Goal: Task Accomplishment & Management: Manage account settings

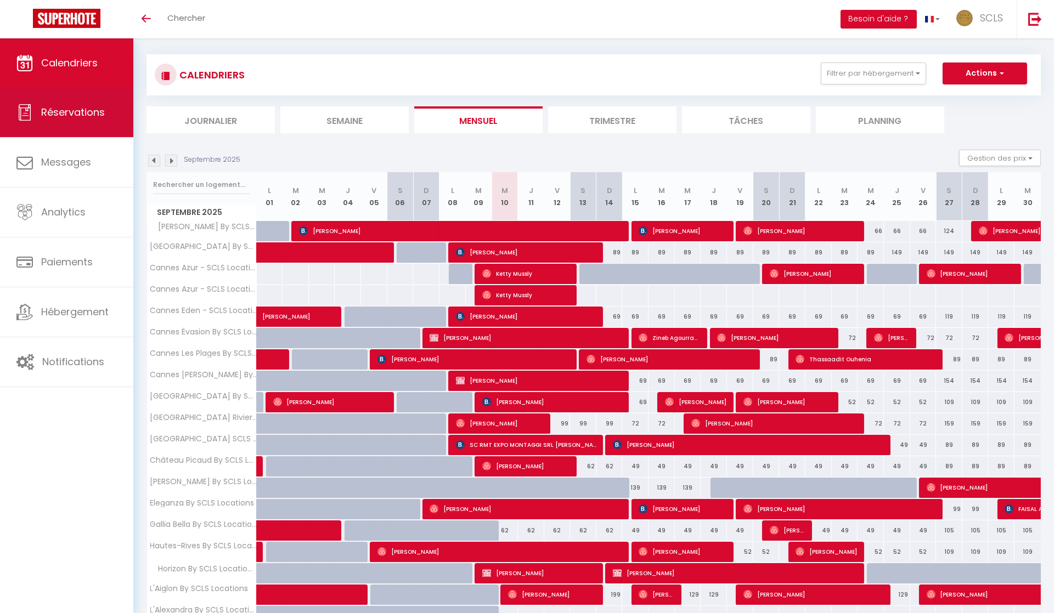
click at [95, 122] on link "Réservations" at bounding box center [66, 112] width 133 height 49
select select "not_cancelled"
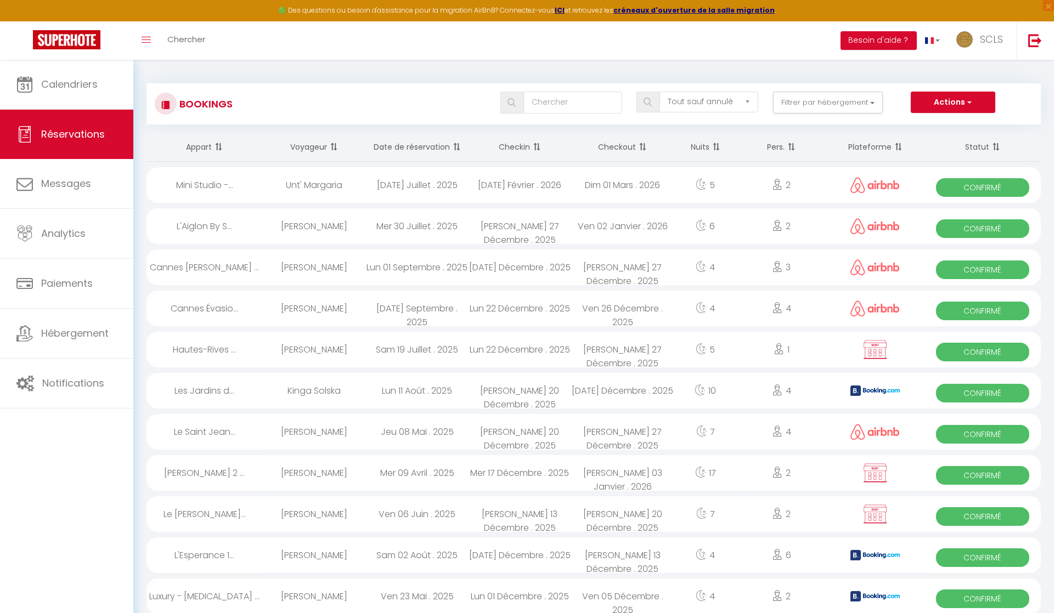
click at [404, 140] on th "Date de réservation" at bounding box center [416, 147] width 103 height 29
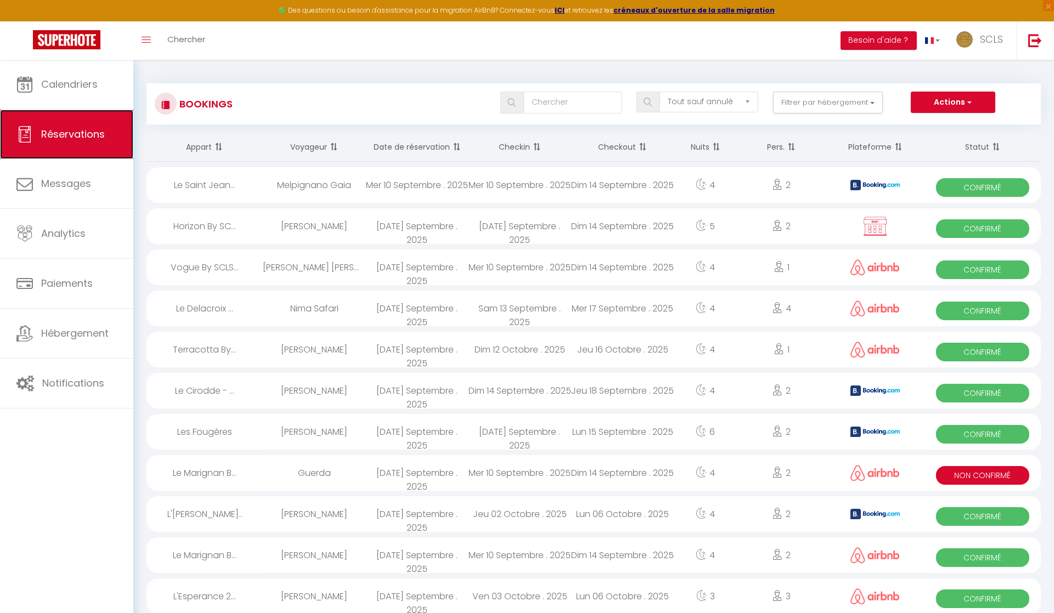
click at [91, 131] on span "Réservations" at bounding box center [73, 134] width 64 height 14
click at [433, 146] on th "Date de réservation" at bounding box center [416, 147] width 103 height 29
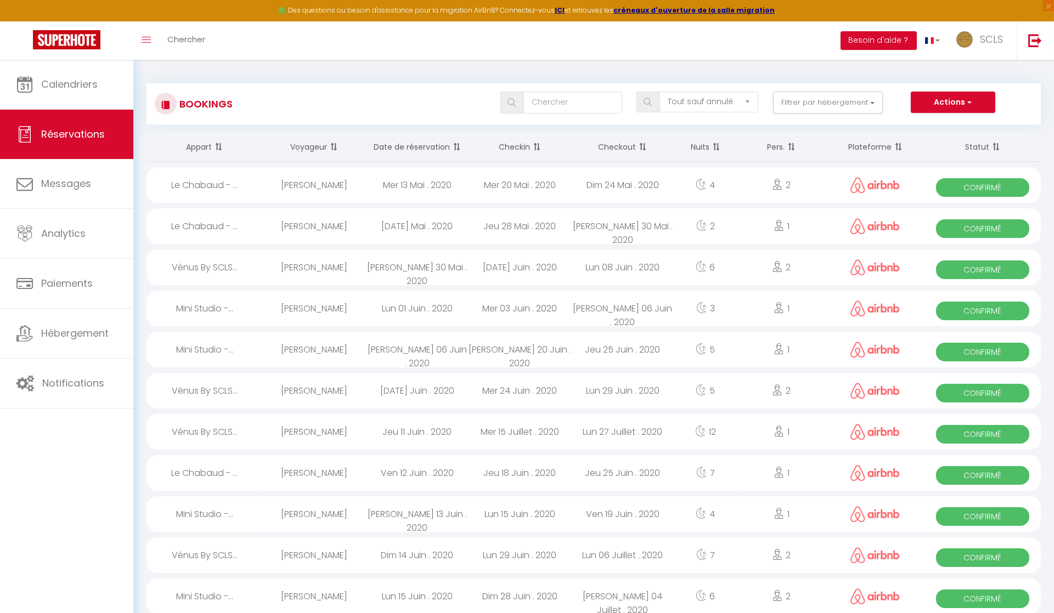
click at [433, 146] on th "Date de réservation" at bounding box center [416, 147] width 103 height 29
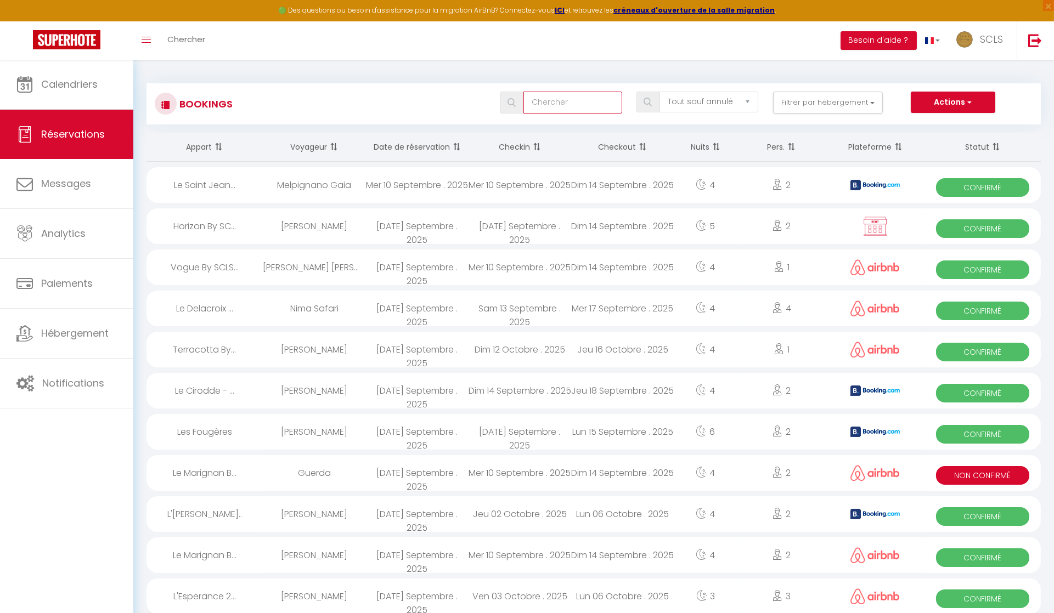
click at [549, 103] on input "text" at bounding box center [572, 103] width 99 height 22
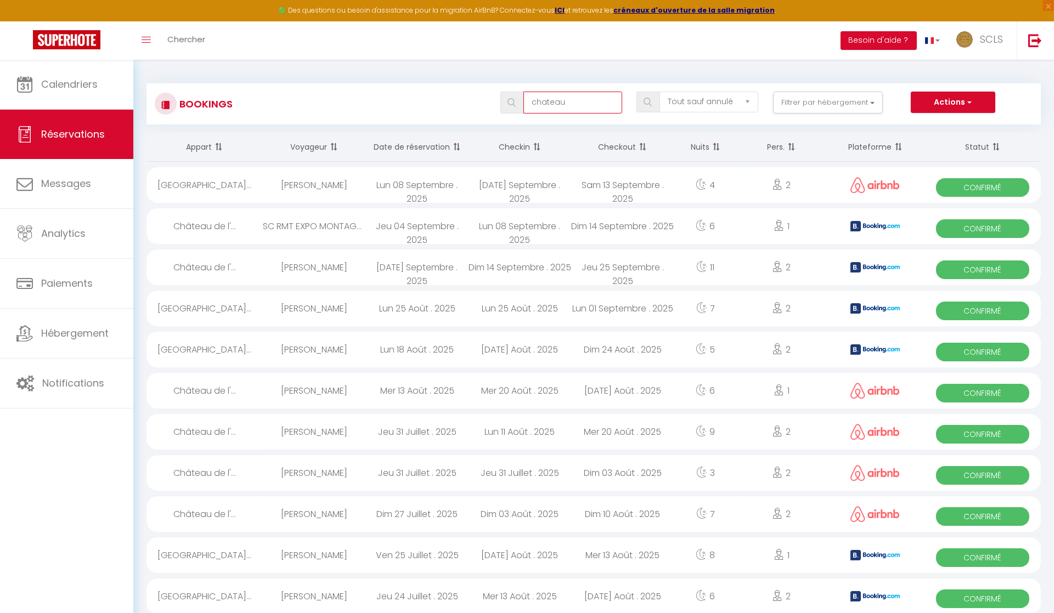
type input "chateau"
click at [647, 104] on img at bounding box center [647, 102] width 8 height 9
click at [984, 188] on span "Confirmé" at bounding box center [982, 187] width 93 height 19
select select "OK"
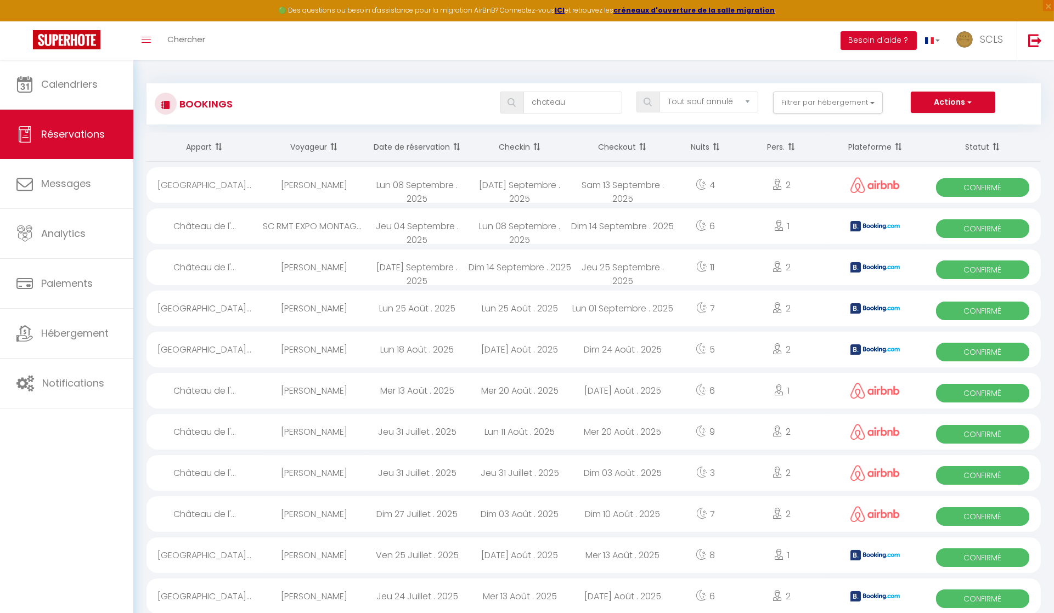
select select "0"
select select "1"
select select
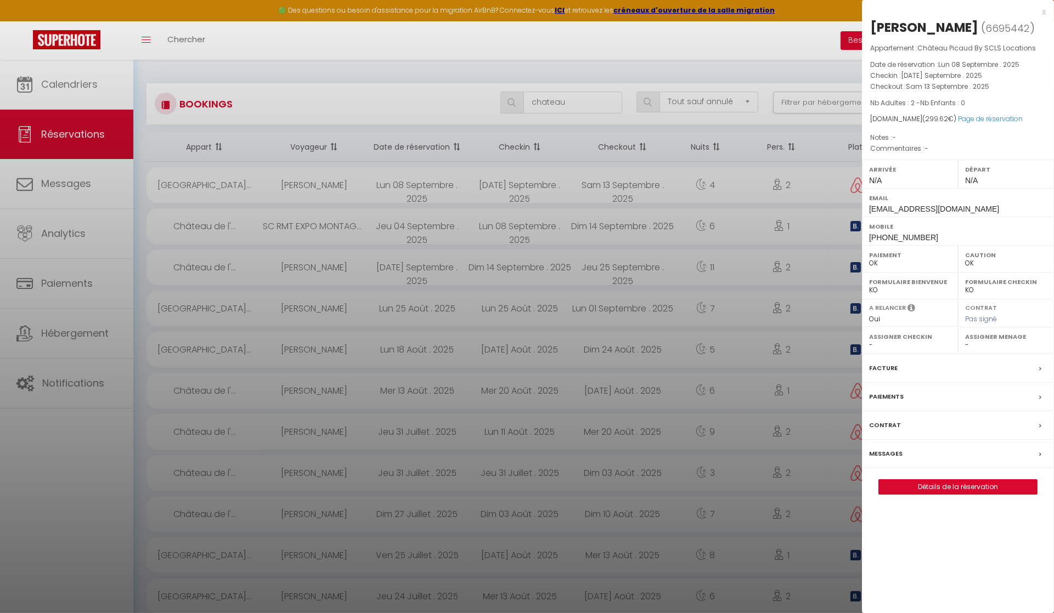
click at [885, 30] on div "[PERSON_NAME]" at bounding box center [924, 28] width 108 height 18
click at [886, 30] on div "[PERSON_NAME]" at bounding box center [924, 28] width 108 height 18
copy div "[PERSON_NAME]"
click at [938, 29] on div "[PERSON_NAME]" at bounding box center [924, 28] width 108 height 18
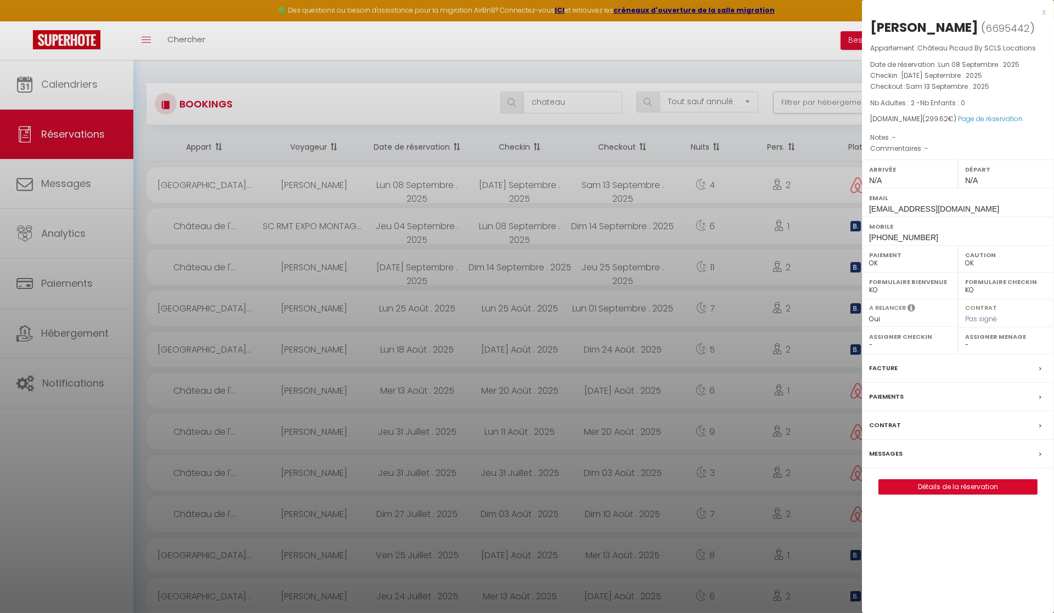
copy div "Devaux"
drag, startPoint x: 868, startPoint y: 234, endPoint x: 934, endPoint y: 240, distance: 65.6
click at [935, 240] on div "Mobile [PHONE_NUMBER]" at bounding box center [958, 231] width 192 height 29
copy span "[PHONE_NUMBER]"
drag, startPoint x: 576, startPoint y: 97, endPoint x: 545, endPoint y: 103, distance: 32.0
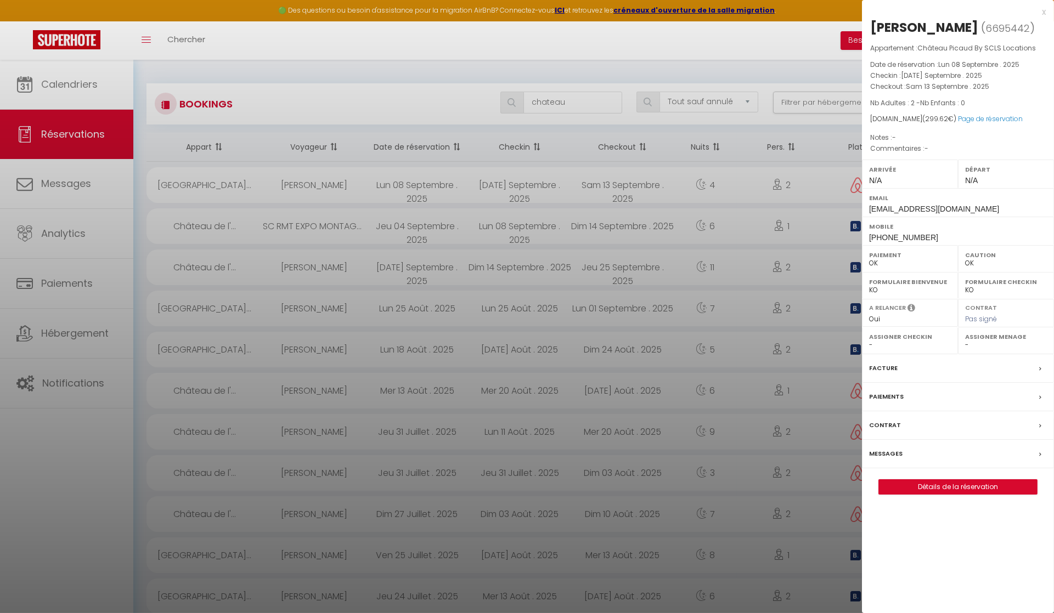
click at [537, 95] on div at bounding box center [527, 306] width 1054 height 613
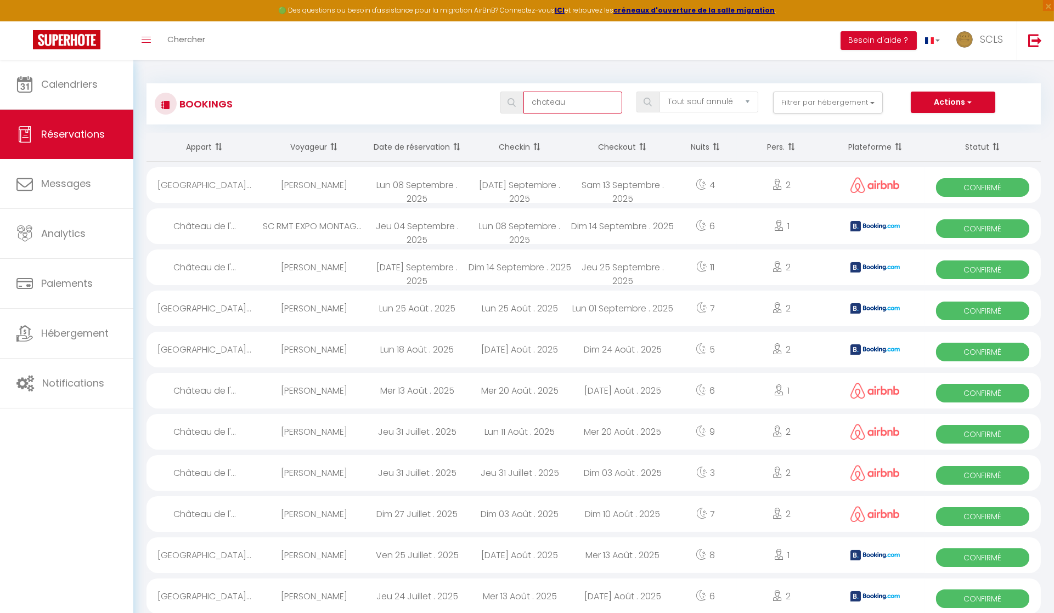
scroll to position [4, 0]
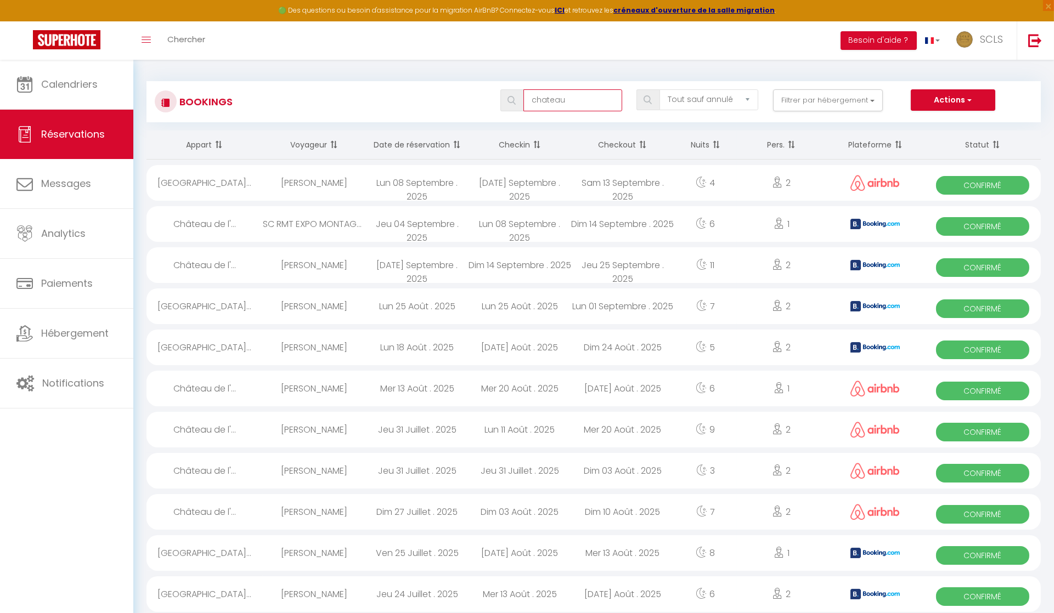
click at [545, 103] on input "chateau" at bounding box center [572, 100] width 99 height 22
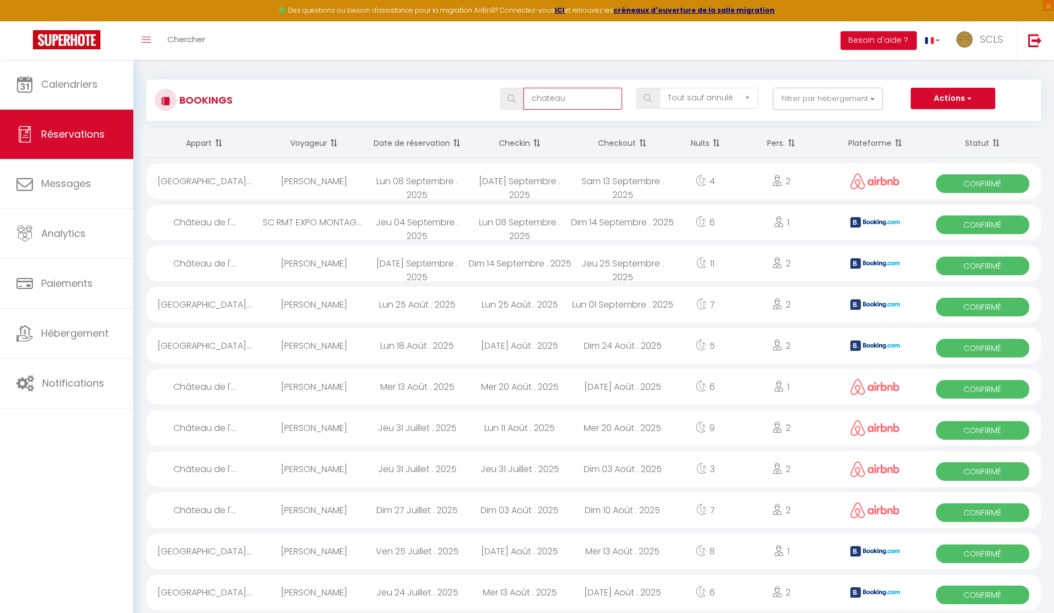
scroll to position [0, 0]
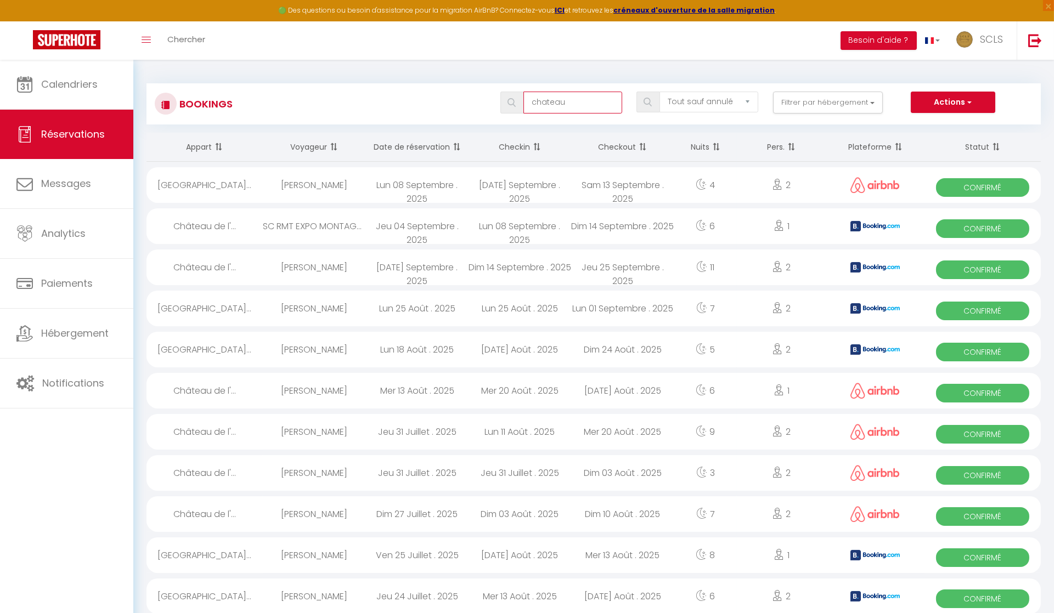
drag, startPoint x: 579, startPoint y: 99, endPoint x: 532, endPoint y: 95, distance: 46.7
click at [532, 96] on input "chateau" at bounding box center [572, 103] width 99 height 22
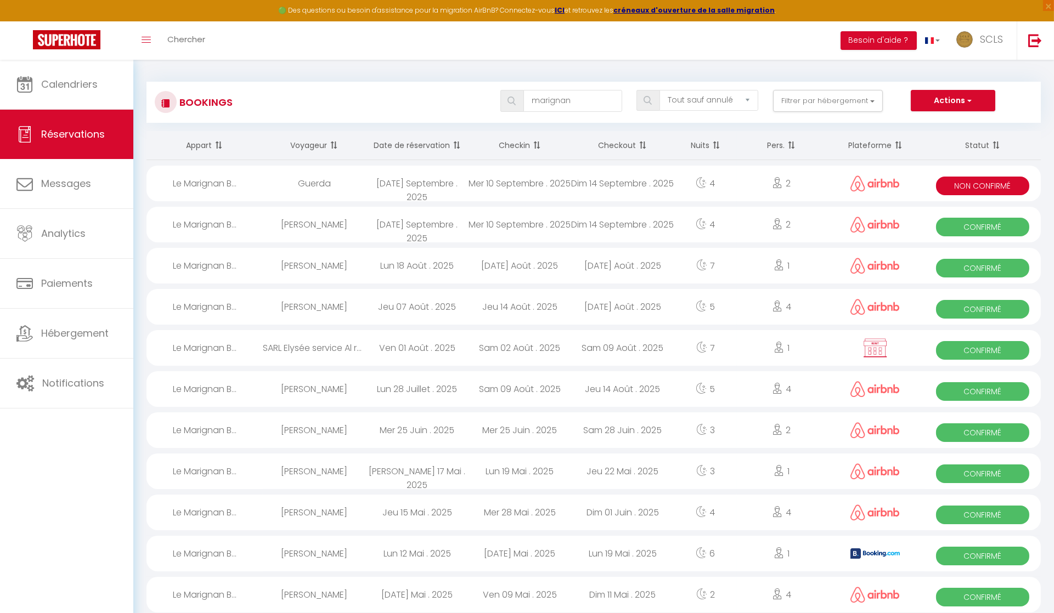
click at [979, 223] on span "Confirmé" at bounding box center [982, 227] width 93 height 19
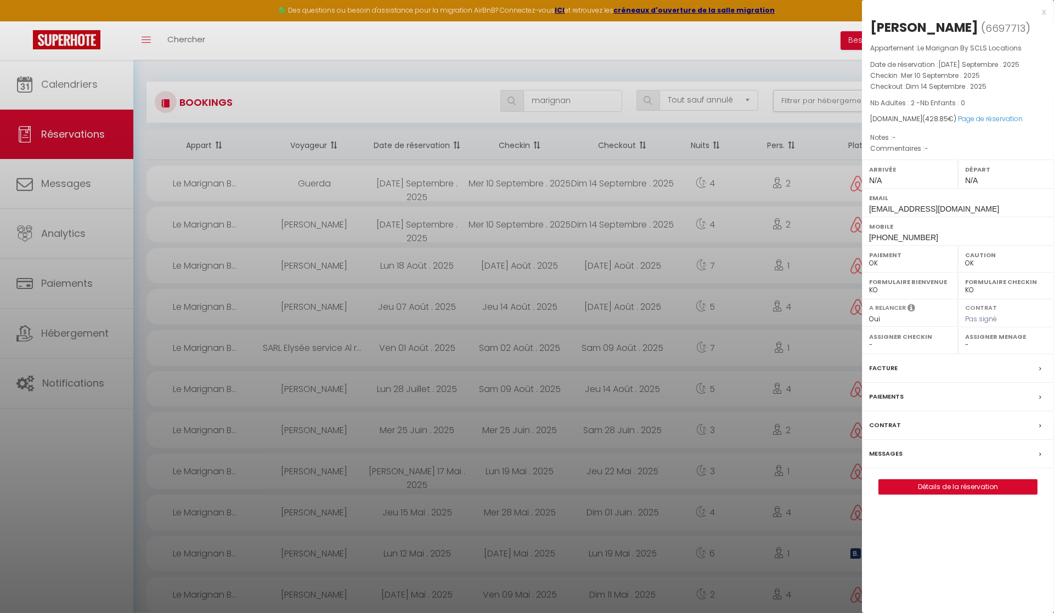
click at [897, 28] on div "[PERSON_NAME]" at bounding box center [924, 28] width 108 height 18
click at [896, 28] on div "[PERSON_NAME]" at bounding box center [924, 28] width 108 height 18
copy div "Guerda"
click at [931, 23] on div "[PERSON_NAME]" at bounding box center [924, 28] width 108 height 18
click at [931, 24] on div "[PERSON_NAME]" at bounding box center [924, 28] width 108 height 18
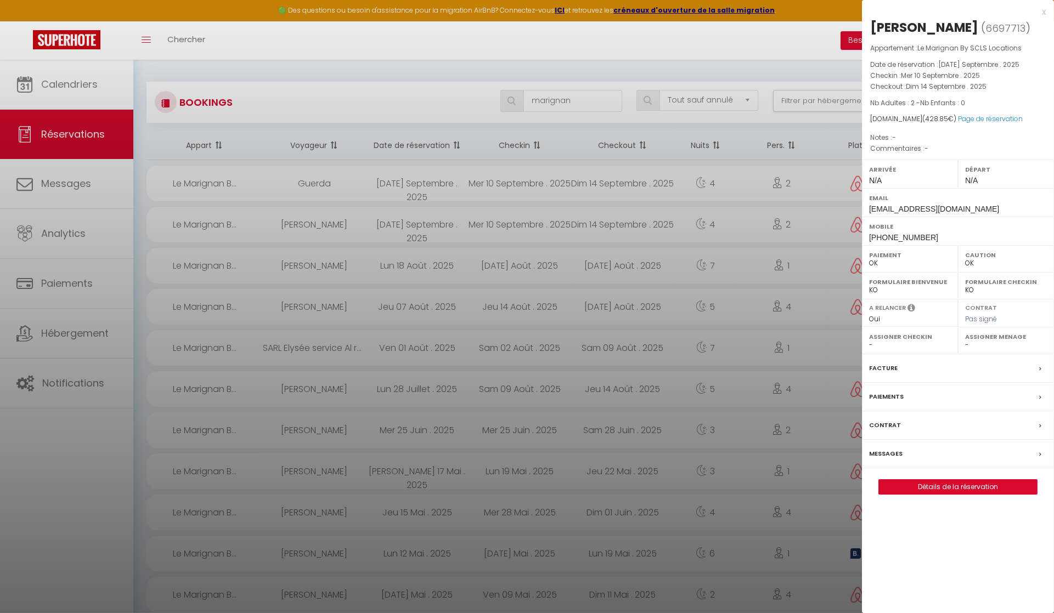
copy div "Matshi"
drag, startPoint x: 869, startPoint y: 233, endPoint x: 952, endPoint y: 238, distance: 83.5
click at [956, 237] on div "Mobile [PHONE_NUMBER]" at bounding box center [958, 231] width 192 height 29
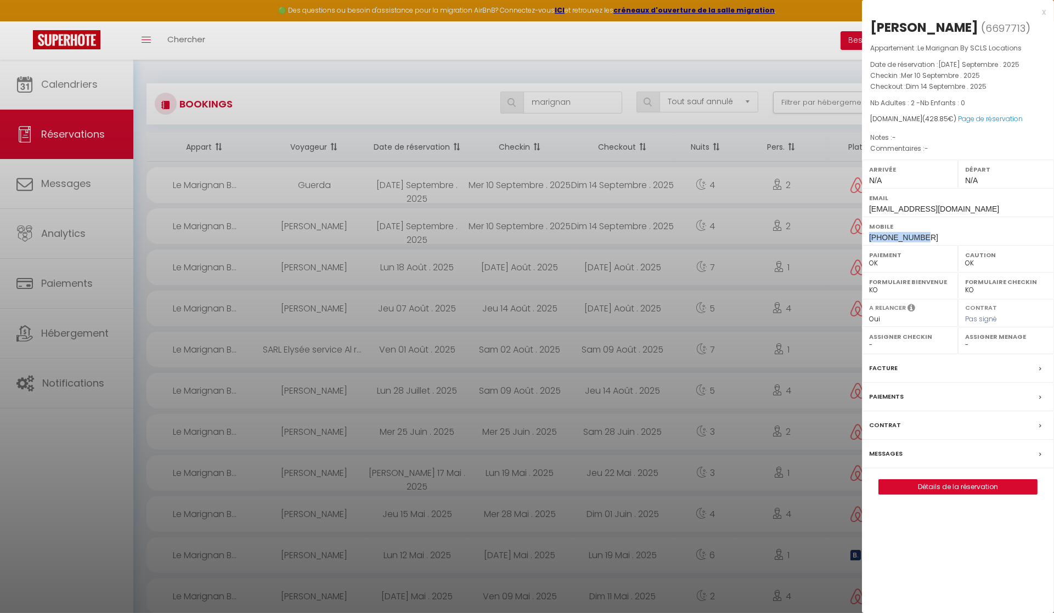
copy span "[PHONE_NUMBER]"
click at [574, 103] on div at bounding box center [527, 306] width 1054 height 613
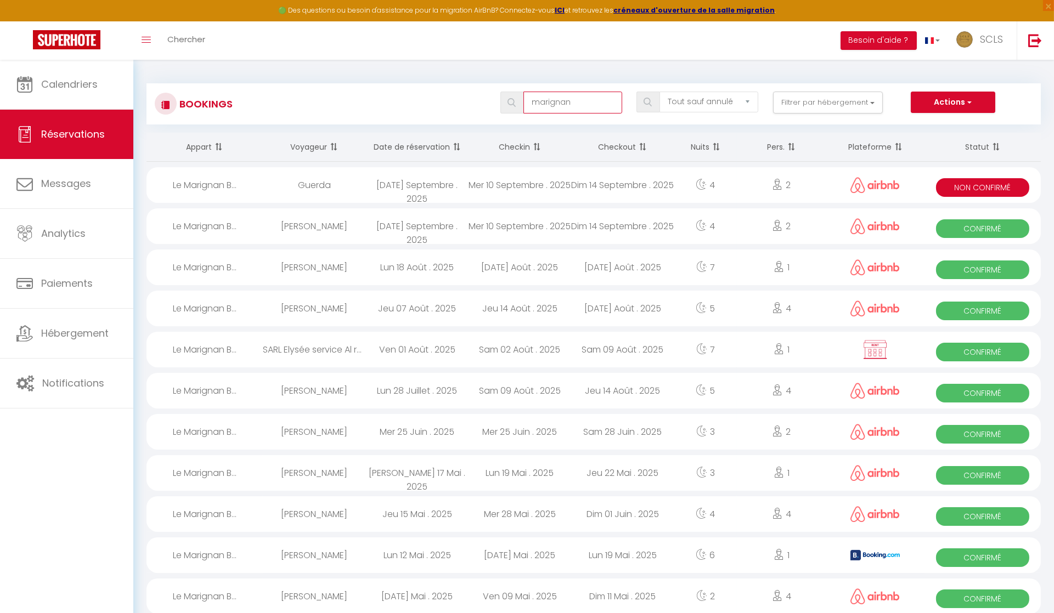
click at [574, 103] on input "marignan" at bounding box center [572, 103] width 99 height 22
drag, startPoint x: 574, startPoint y: 103, endPoint x: 512, endPoint y: 92, distance: 63.0
click at [500, 92] on div "marignan" at bounding box center [561, 103] width 136 height 22
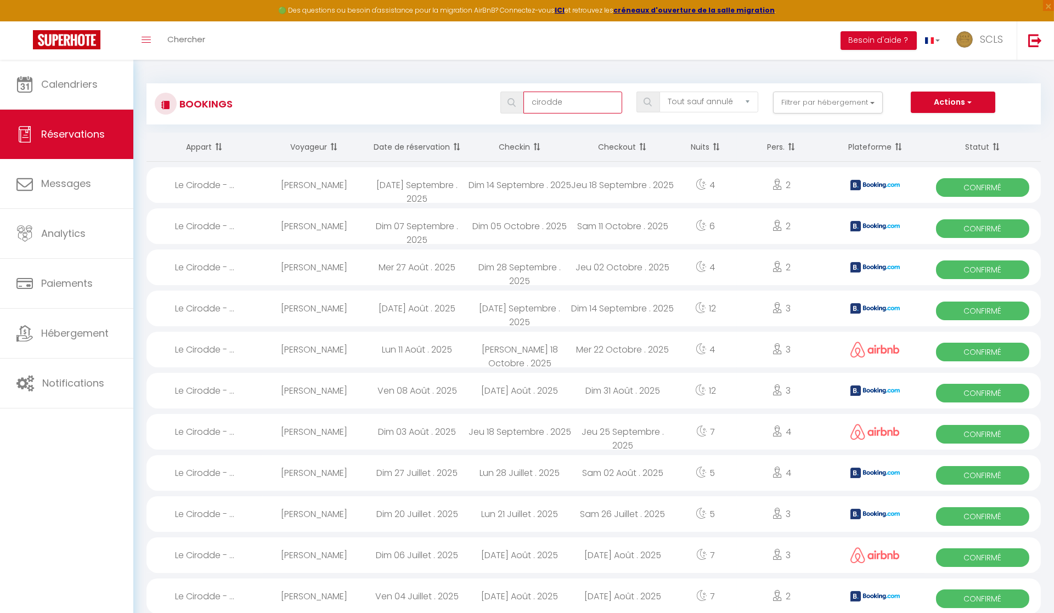
type input "cirodde"
click at [975, 188] on span "Confirmé" at bounding box center [982, 187] width 93 height 19
select select "KO"
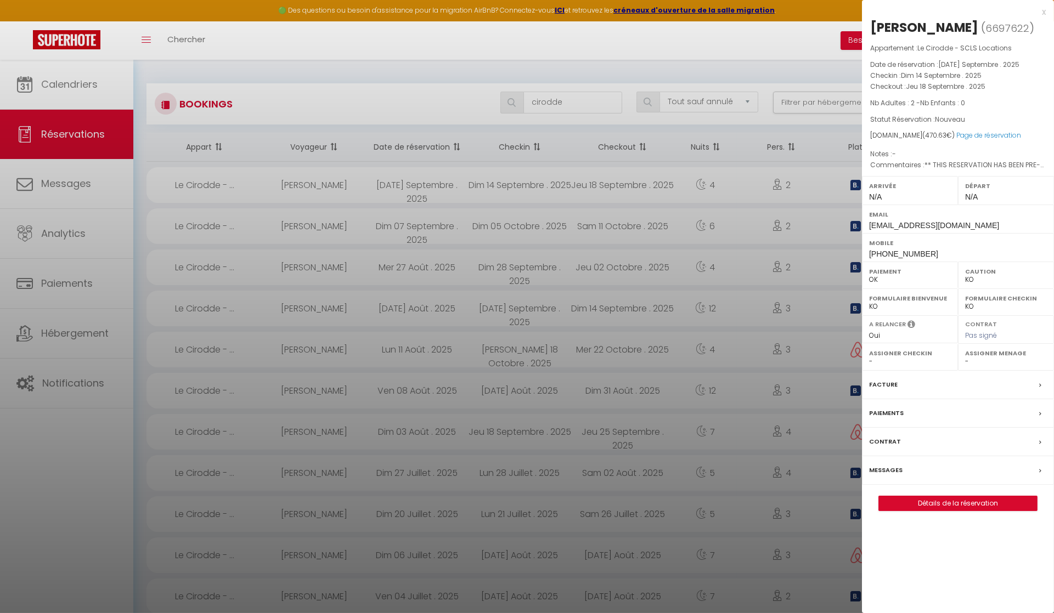
click at [932, 30] on div "[PERSON_NAME]" at bounding box center [924, 28] width 108 height 18
copy div "[PERSON_NAME]"
click at [890, 25] on div "[PERSON_NAME]" at bounding box center [924, 28] width 108 height 18
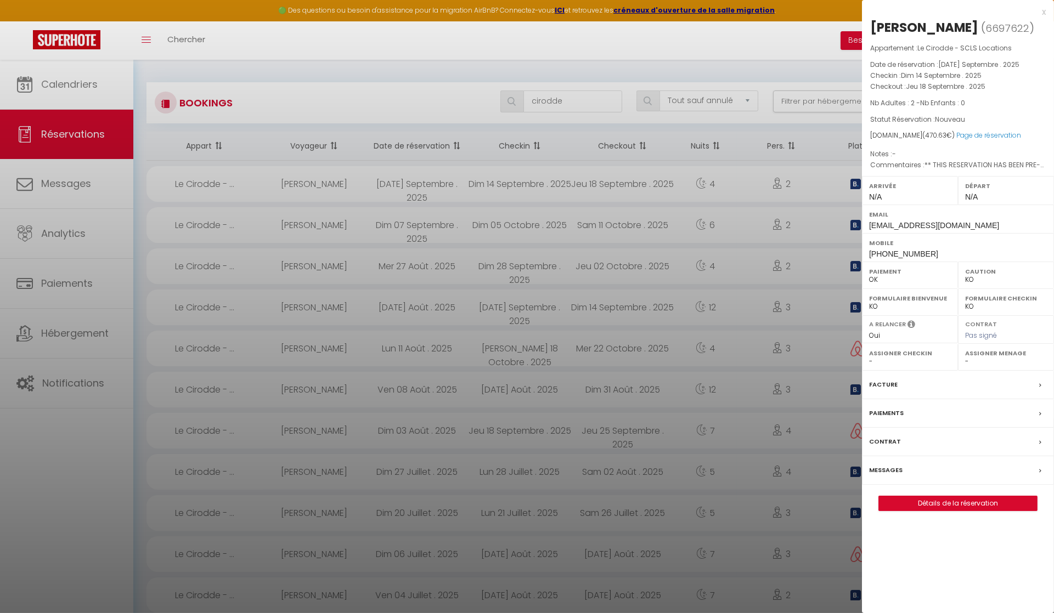
click at [890, 25] on div "[PERSON_NAME]" at bounding box center [924, 28] width 108 height 18
copy div "[PERSON_NAME]"
drag, startPoint x: 868, startPoint y: 253, endPoint x: 954, endPoint y: 258, distance: 86.2
click at [956, 257] on div "Mobile [PHONE_NUMBER]" at bounding box center [958, 247] width 192 height 29
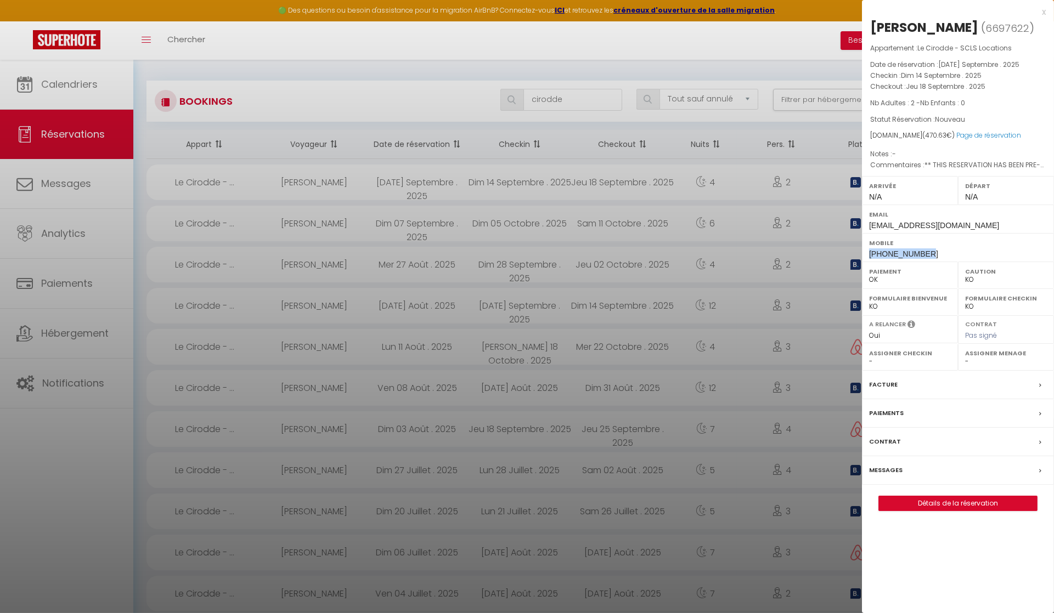
copy span "[PHONE_NUMBER]"
click at [579, 97] on div at bounding box center [527, 306] width 1054 height 613
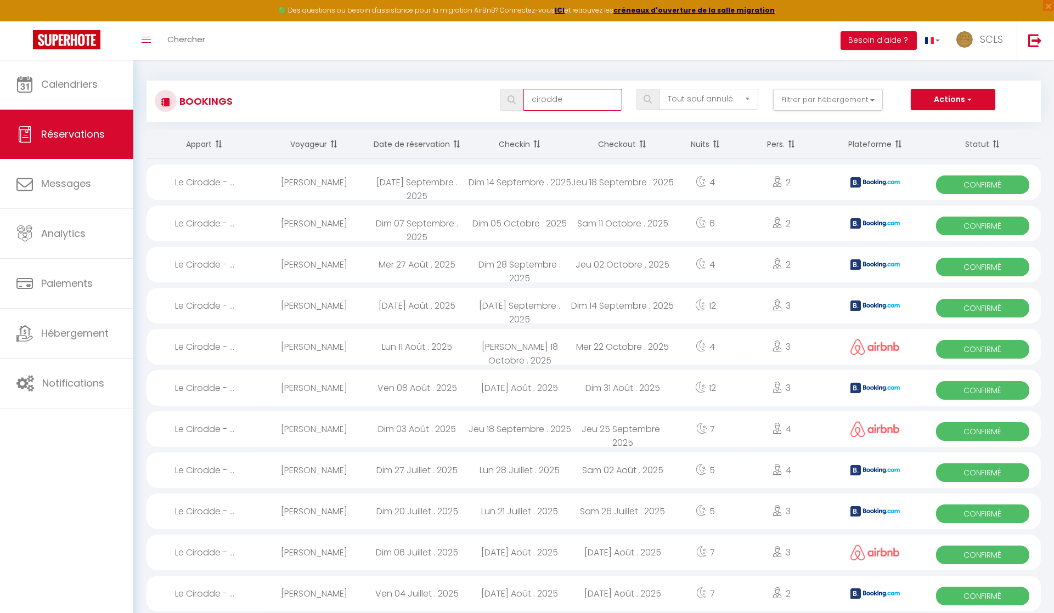
drag, startPoint x: 573, startPoint y: 98, endPoint x: 502, endPoint y: 87, distance: 71.7
click at [498, 89] on div "cirodde" at bounding box center [561, 100] width 136 height 22
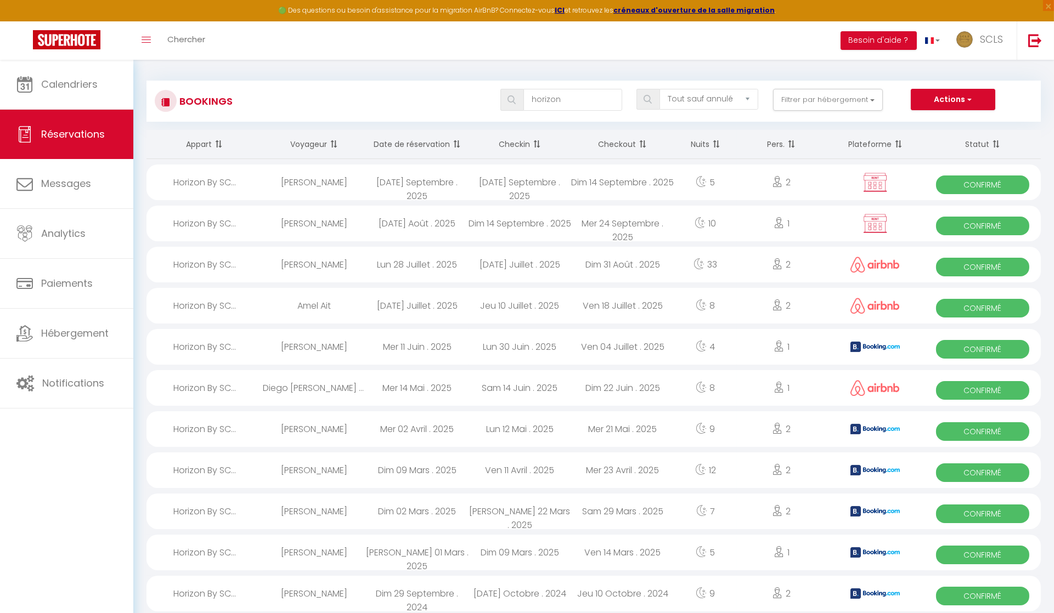
click at [651, 97] on img at bounding box center [647, 99] width 8 height 9
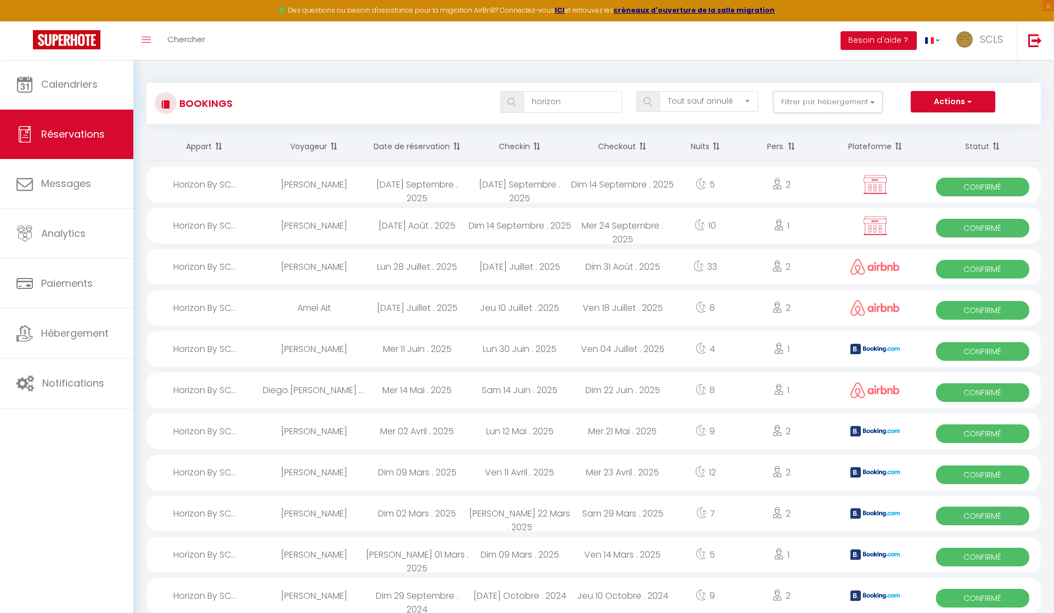
click at [651, 97] on img at bounding box center [647, 101] width 8 height 9
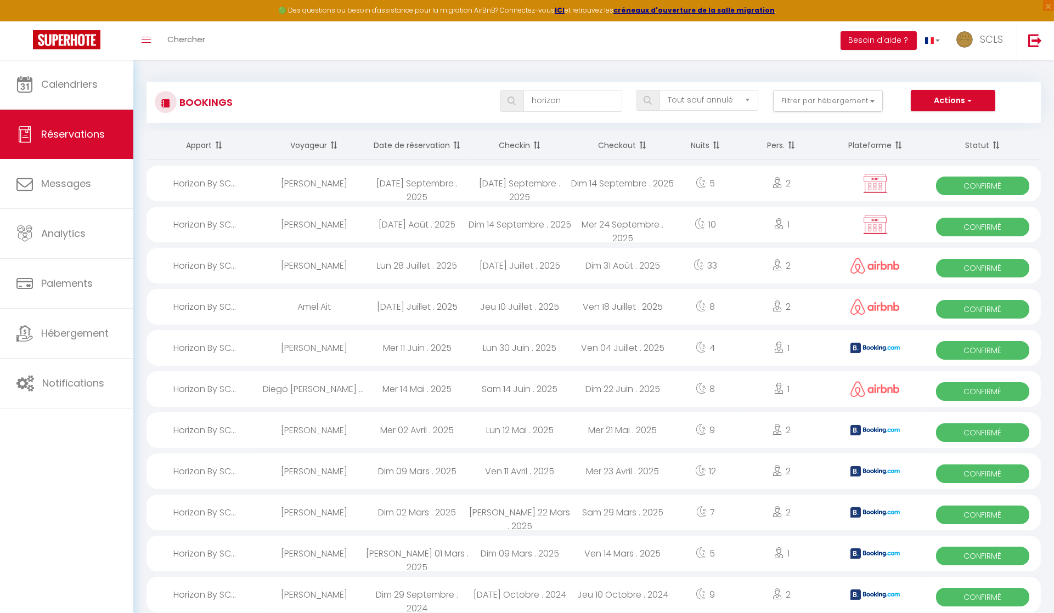
scroll to position [0, 0]
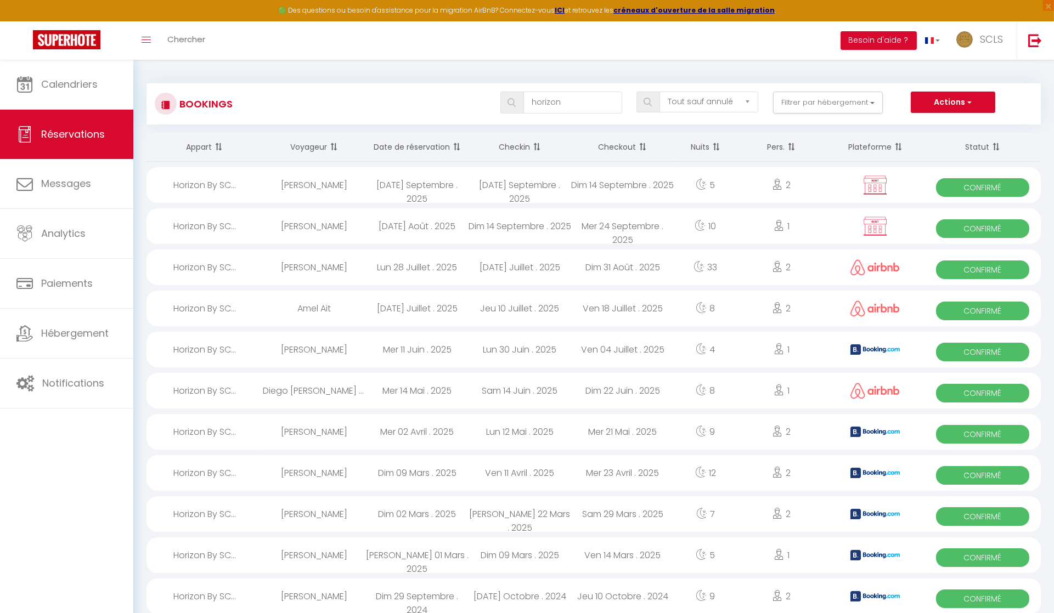
click at [996, 188] on span "Confirmé" at bounding box center [982, 187] width 93 height 19
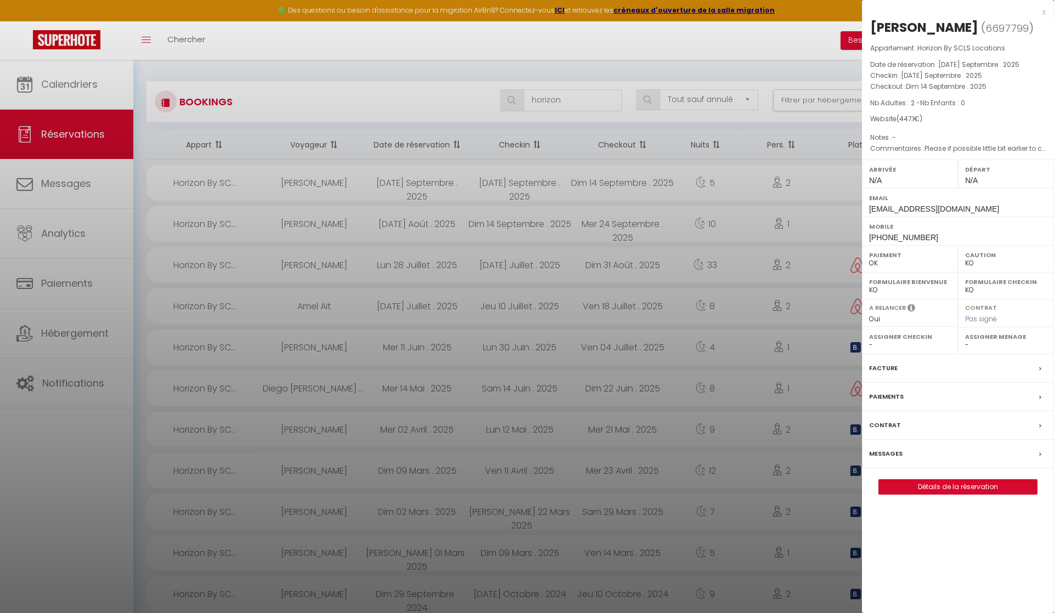
scroll to position [1, 0]
click at [898, 29] on div "[PERSON_NAME]" at bounding box center [924, 28] width 108 height 18
copy div "[PERSON_NAME]"
click at [930, 25] on div "[PERSON_NAME]" at bounding box center [924, 28] width 108 height 18
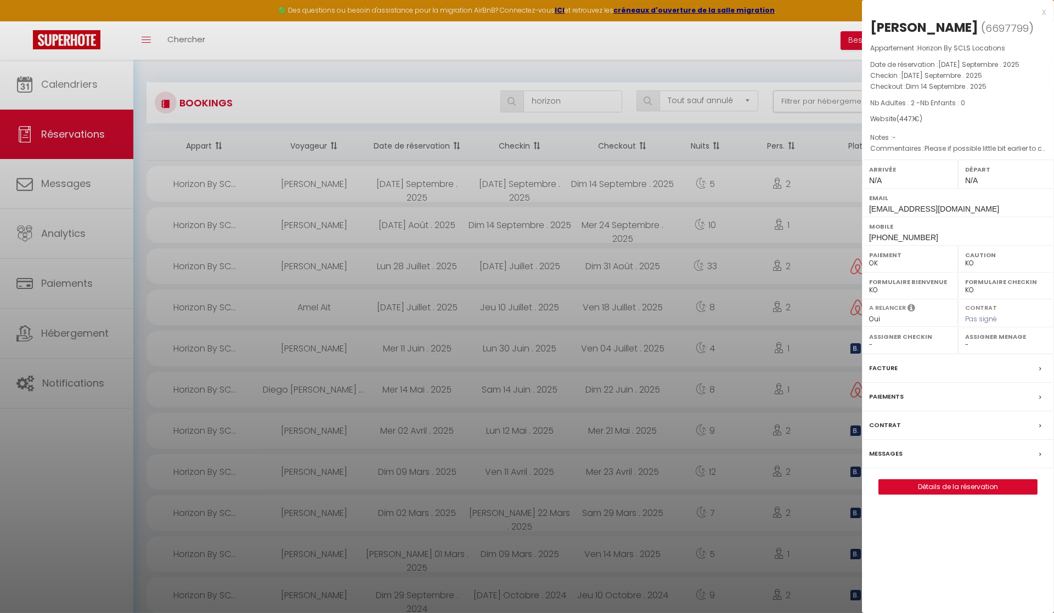
click at [930, 25] on div "[PERSON_NAME]" at bounding box center [924, 28] width 108 height 18
click at [867, 245] on div "Mobile [PHONE_NUMBER]" at bounding box center [958, 231] width 192 height 29
drag, startPoint x: 867, startPoint y: 252, endPoint x: 945, endPoint y: 258, distance: 77.6
click at [950, 245] on div "Mobile [PHONE_NUMBER]" at bounding box center [958, 231] width 192 height 29
click at [570, 102] on div at bounding box center [527, 306] width 1054 height 613
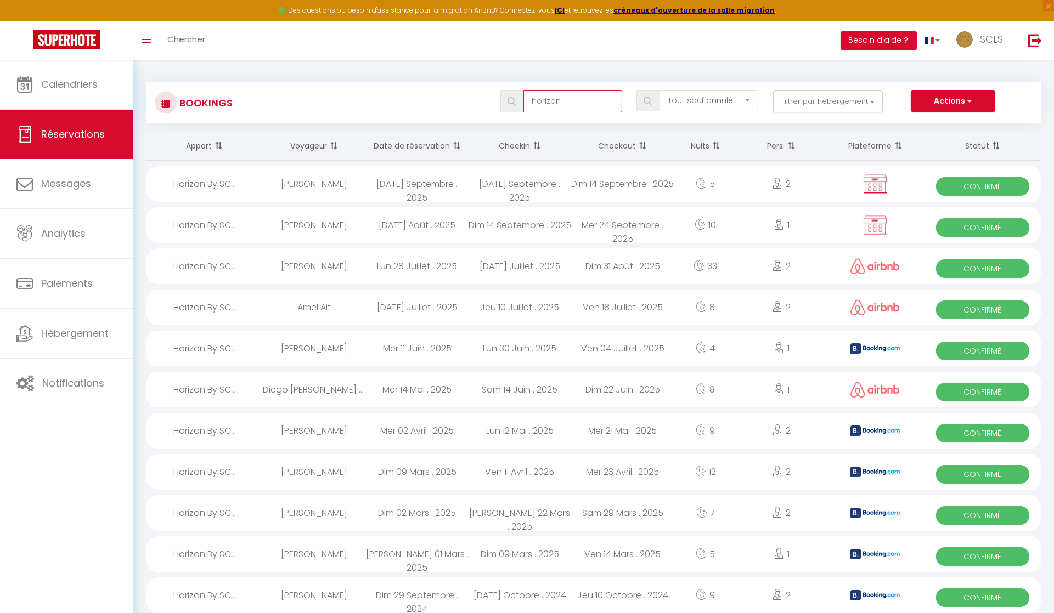
drag, startPoint x: 566, startPoint y: 102, endPoint x: 494, endPoint y: 89, distance: 73.0
click at [495, 89] on div "Bookings horizon Tous les statuts Annulé Confirmé Non Confirmé Tout sauf annulé…" at bounding box center [593, 102] width 894 height 41
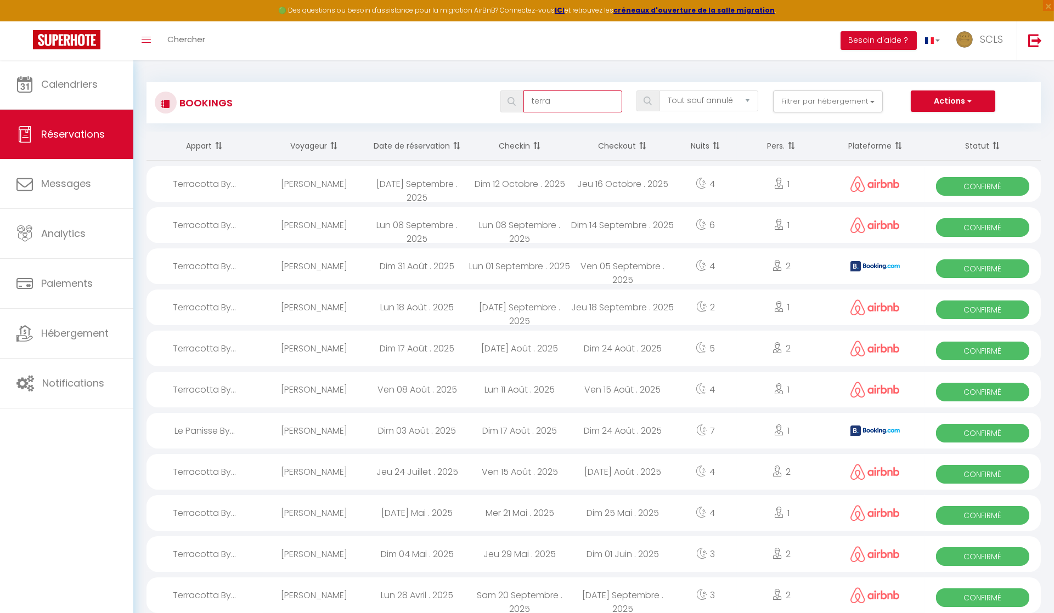
type input "terra"
click at [993, 183] on span "Confirmé" at bounding box center [982, 186] width 93 height 19
select select "OK"
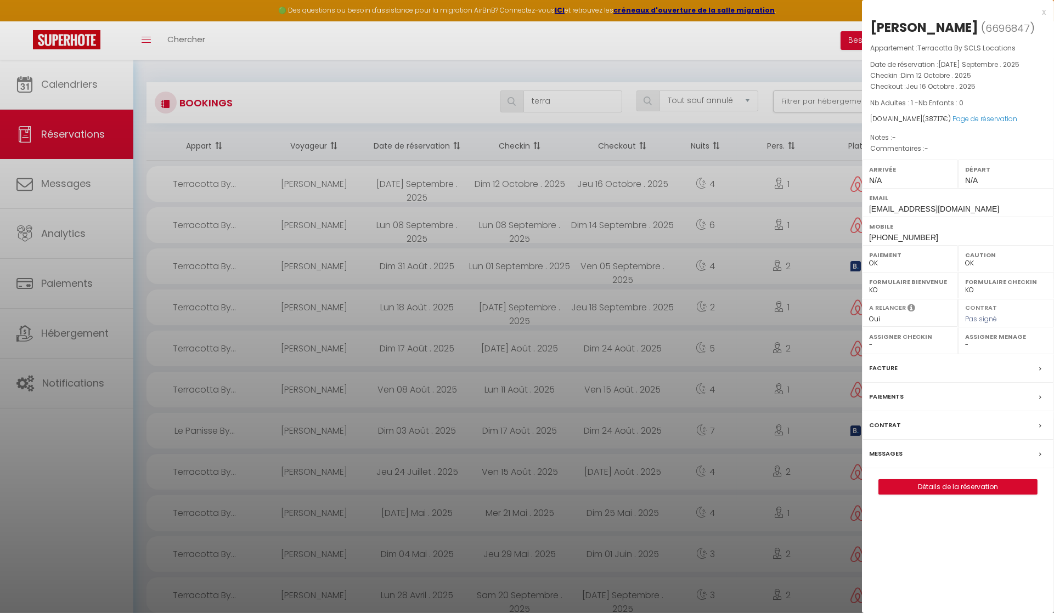
click at [889, 30] on div "[PERSON_NAME]" at bounding box center [924, 28] width 108 height 18
click at [890, 30] on div "[PERSON_NAME]" at bounding box center [924, 28] width 108 height 18
click at [927, 27] on div "[PERSON_NAME]" at bounding box center [924, 28] width 108 height 18
click at [927, 26] on div "[PERSON_NAME]" at bounding box center [924, 28] width 108 height 18
drag, startPoint x: 866, startPoint y: 235, endPoint x: 950, endPoint y: 236, distance: 83.9
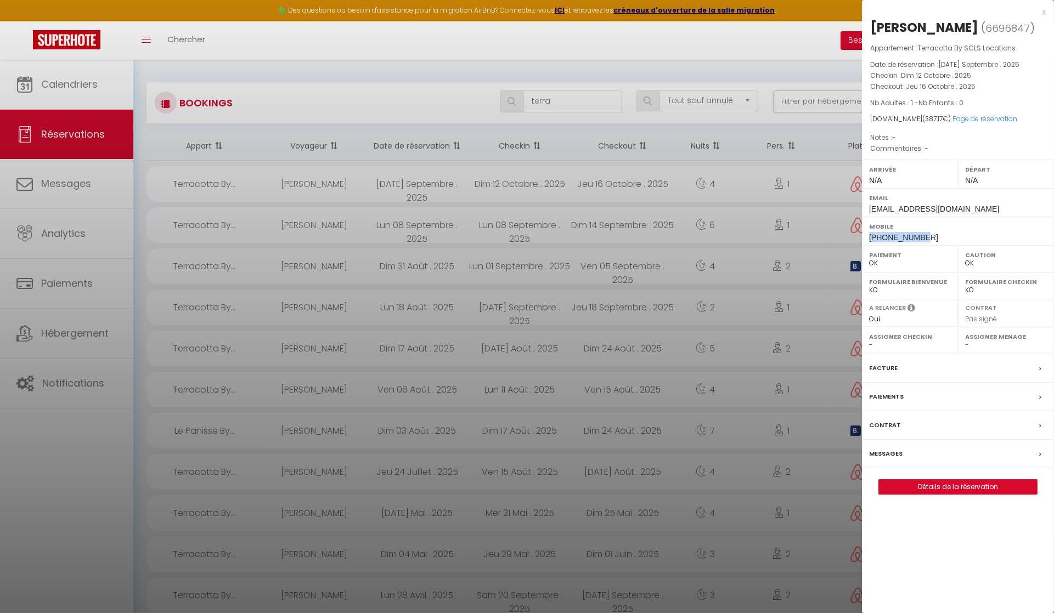
click at [957, 236] on div "Mobile [PHONE_NUMBER]" at bounding box center [958, 231] width 192 height 29
click at [560, 104] on div at bounding box center [527, 306] width 1054 height 613
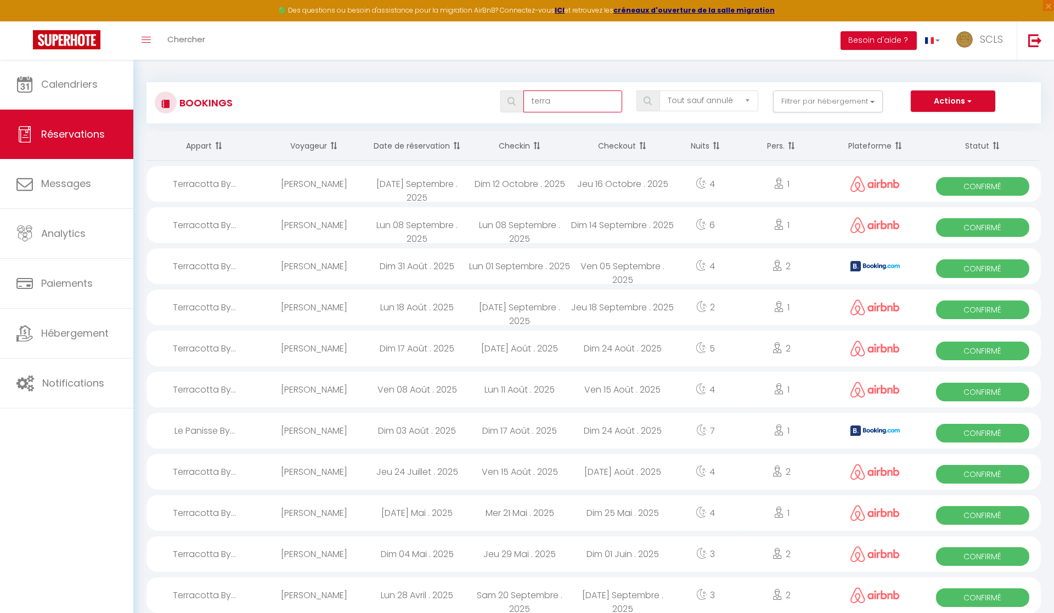
drag, startPoint x: 560, startPoint y: 101, endPoint x: 501, endPoint y: 88, distance: 60.2
click at [500, 90] on div "Bookings terra Tous les statuts Annulé Confirmé Non Confirmé Tout sauf annulé N…" at bounding box center [593, 102] width 894 height 41
click at [957, 183] on span "Confirmé" at bounding box center [982, 186] width 93 height 19
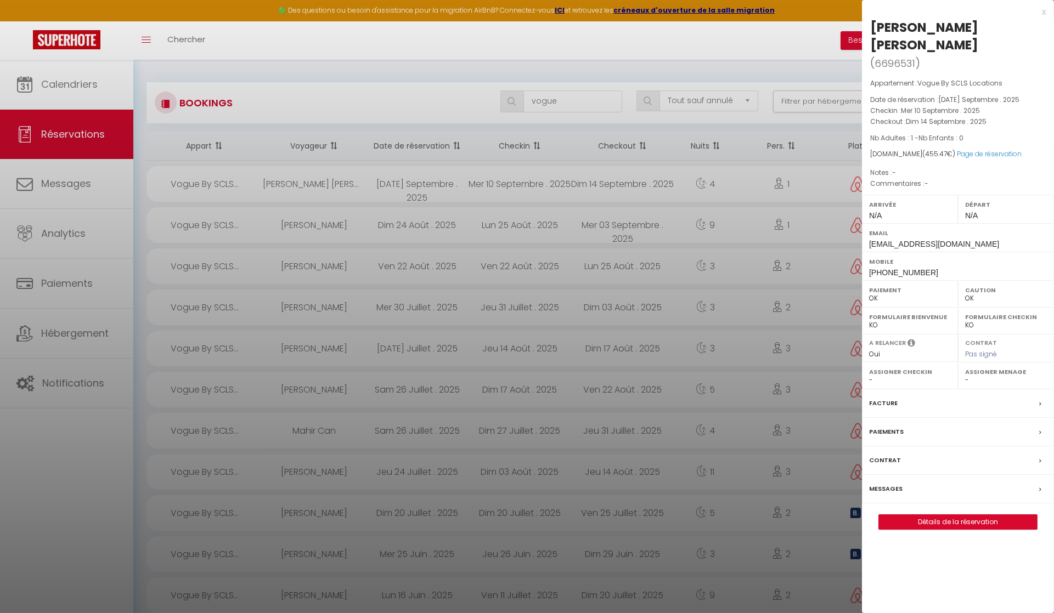
click at [893, 26] on div "[PERSON_NAME] [PERSON_NAME]" at bounding box center [958, 36] width 176 height 35
click at [985, 149] on link "Page de réservation" at bounding box center [989, 153] width 65 height 9
click at [568, 100] on div at bounding box center [527, 306] width 1054 height 613
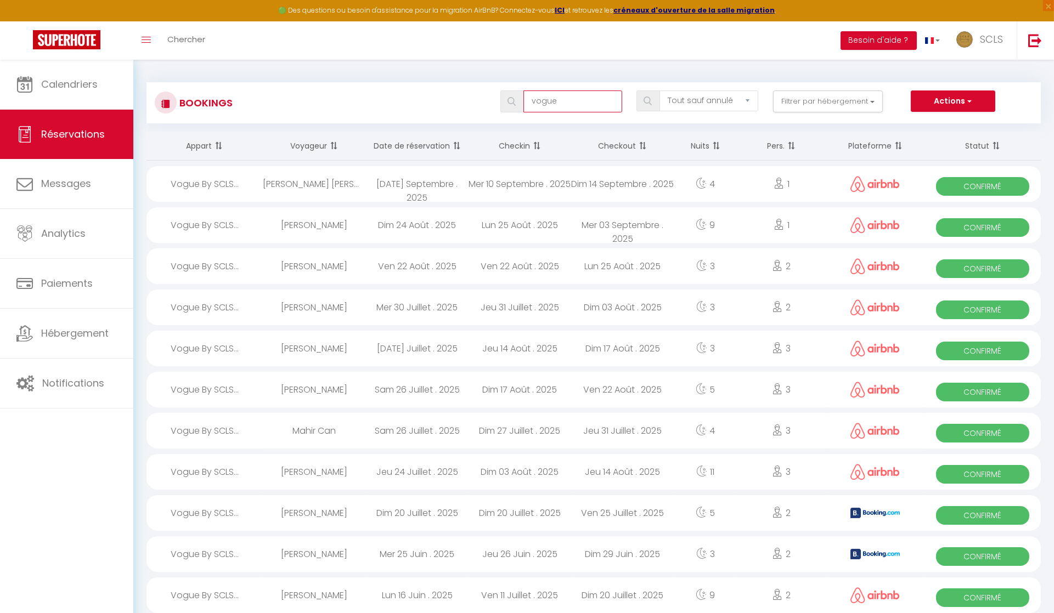
click at [566, 103] on input "vogue" at bounding box center [572, 102] width 99 height 22
drag, startPoint x: 566, startPoint y: 103, endPoint x: 545, endPoint y: 101, distance: 20.4
click at [540, 102] on input "vogue" at bounding box center [572, 102] width 99 height 22
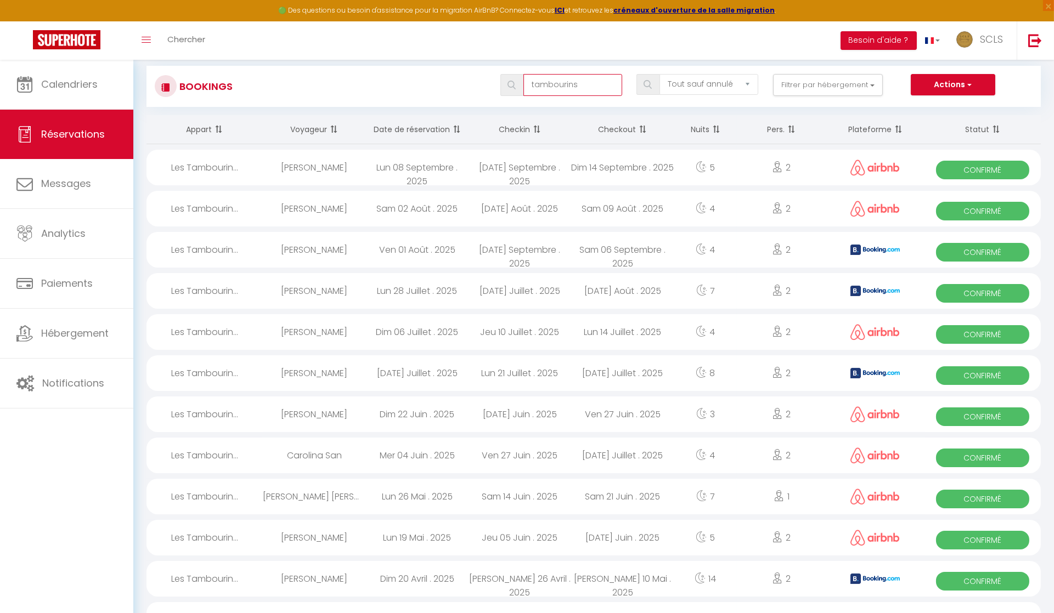
scroll to position [15, 0]
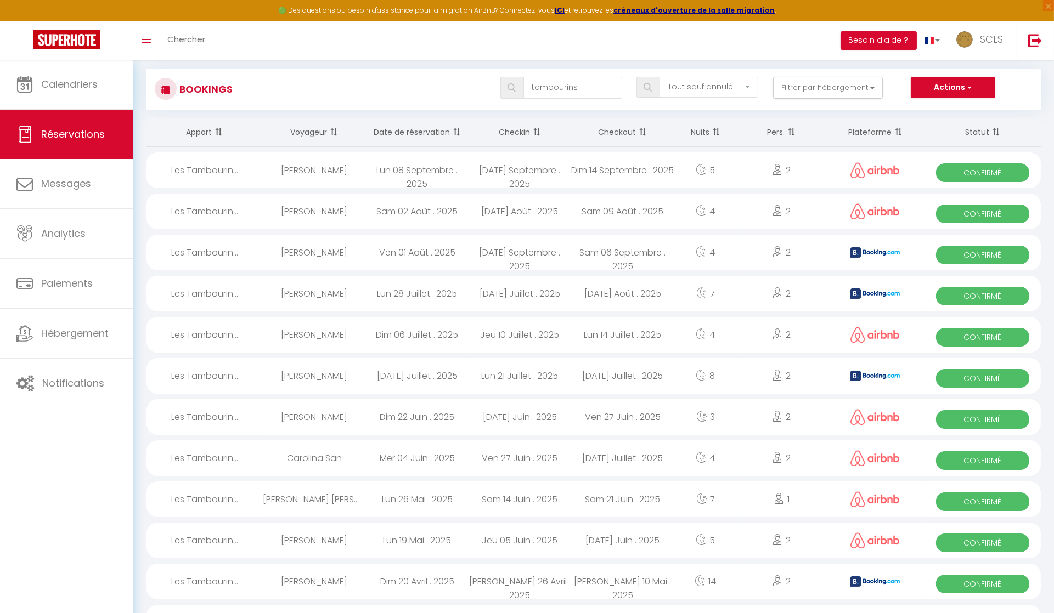
click at [978, 173] on span "Confirmé" at bounding box center [982, 172] width 93 height 19
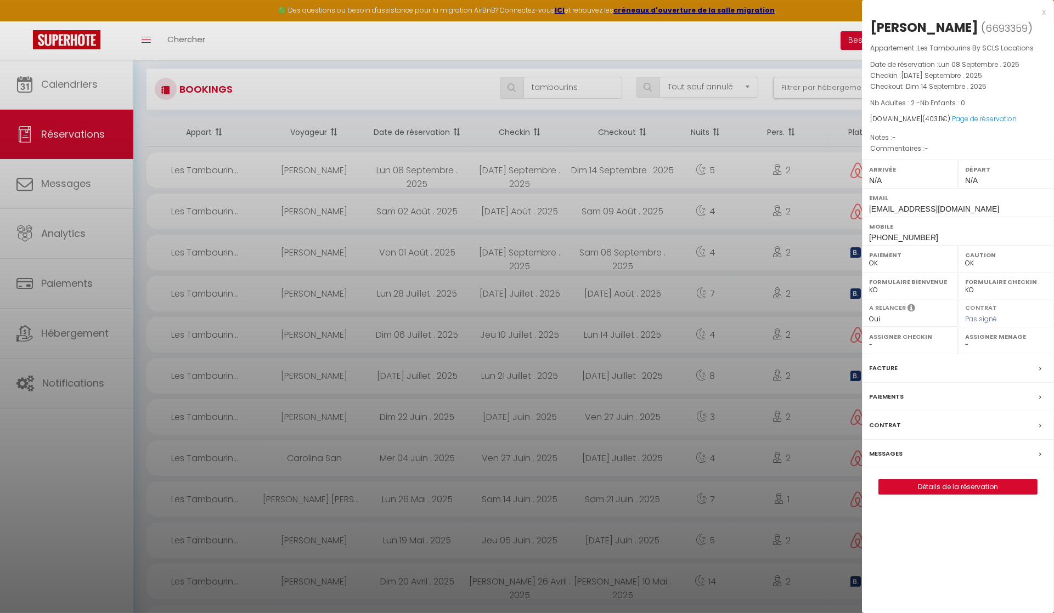
click at [868, 26] on div "[PERSON_NAME] ( 6693359 ) Appartement : Les Tambourins By SCLS Locations Date d…" at bounding box center [958, 257] width 192 height 476
click at [868, 25] on div "[PERSON_NAME] ( 6693359 ) Appartement : Les Tambourins By SCLS Locations Date d…" at bounding box center [958, 257] width 192 height 476
click at [924, 25] on div "[PERSON_NAME]" at bounding box center [924, 28] width 108 height 18
drag, startPoint x: 868, startPoint y: 234, endPoint x: 920, endPoint y: 240, distance: 52.5
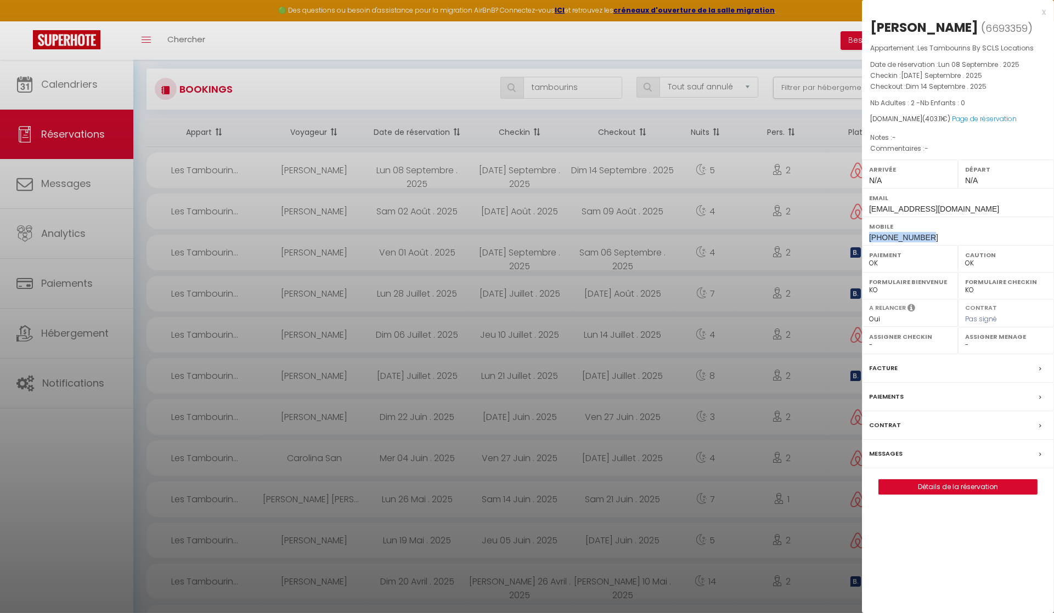
click at [978, 237] on div "Mobile [PHONE_NUMBER]" at bounding box center [958, 231] width 192 height 29
click at [581, 87] on div at bounding box center [527, 306] width 1054 height 613
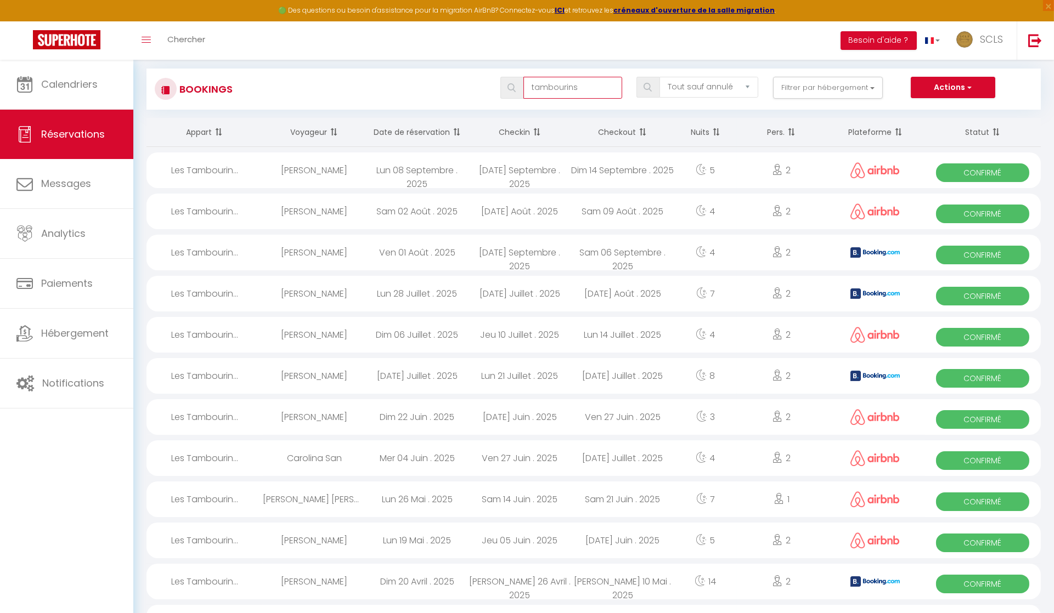
drag, startPoint x: 581, startPoint y: 87, endPoint x: 461, endPoint y: 84, distance: 120.2
click at [461, 85] on div "tambourins Tous les statuts Annulé Confirmé Non Confirmé Tout sauf annulé No Sh…" at bounding box center [631, 88] width 818 height 22
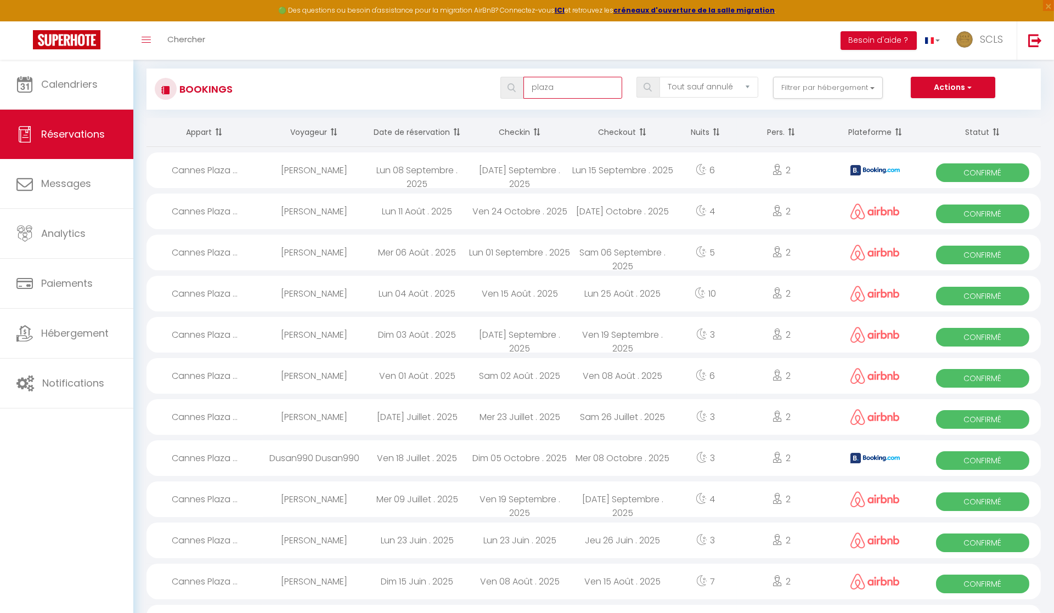
type input "plaza"
click at [995, 170] on span "Confirmé" at bounding box center [982, 172] width 93 height 19
select select "KO"
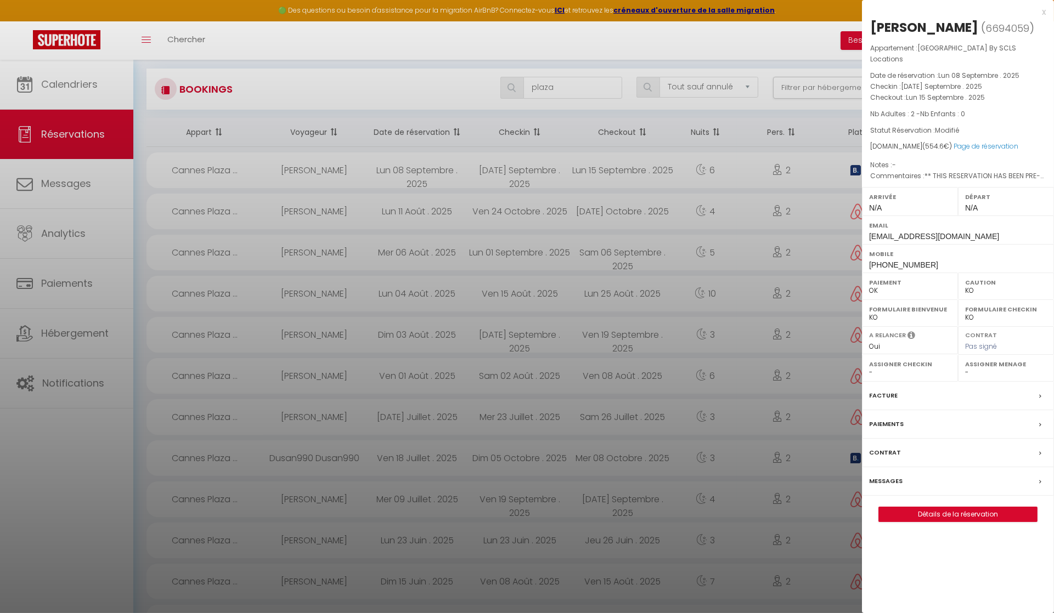
click at [887, 26] on div "[PERSON_NAME]" at bounding box center [924, 28] width 108 height 18
click at [934, 26] on div "[PERSON_NAME]" at bounding box center [924, 28] width 108 height 18
click at [935, 26] on div "[PERSON_NAME]" at bounding box center [924, 28] width 108 height 18
drag, startPoint x: 867, startPoint y: 251, endPoint x: 899, endPoint y: 257, distance: 32.4
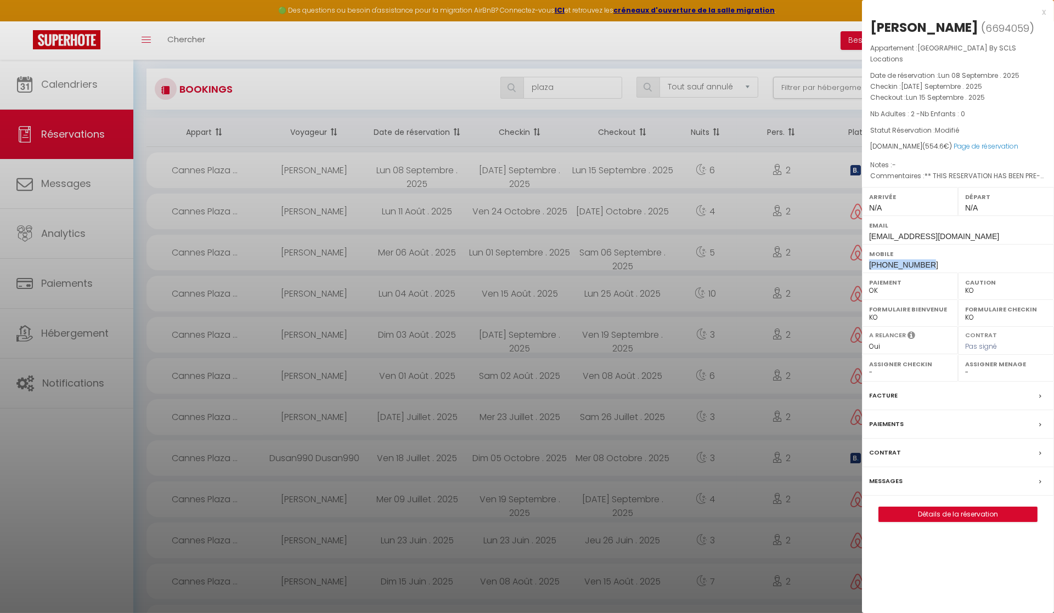
click at [933, 251] on div "Mobile [PHONE_NUMBER]" at bounding box center [958, 258] width 192 height 29
click at [563, 90] on div at bounding box center [527, 306] width 1054 height 613
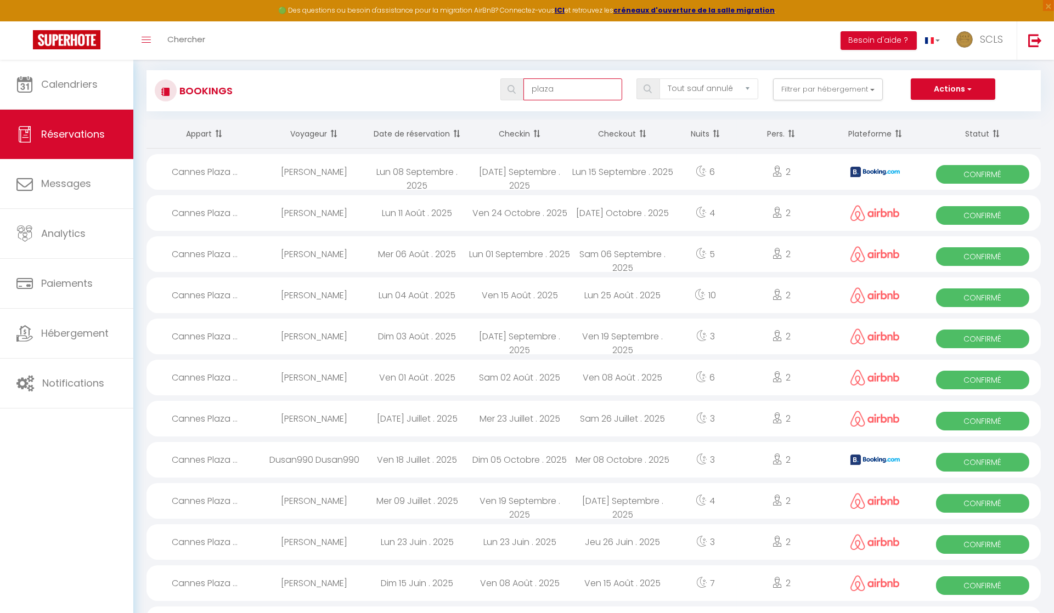
scroll to position [9, 0]
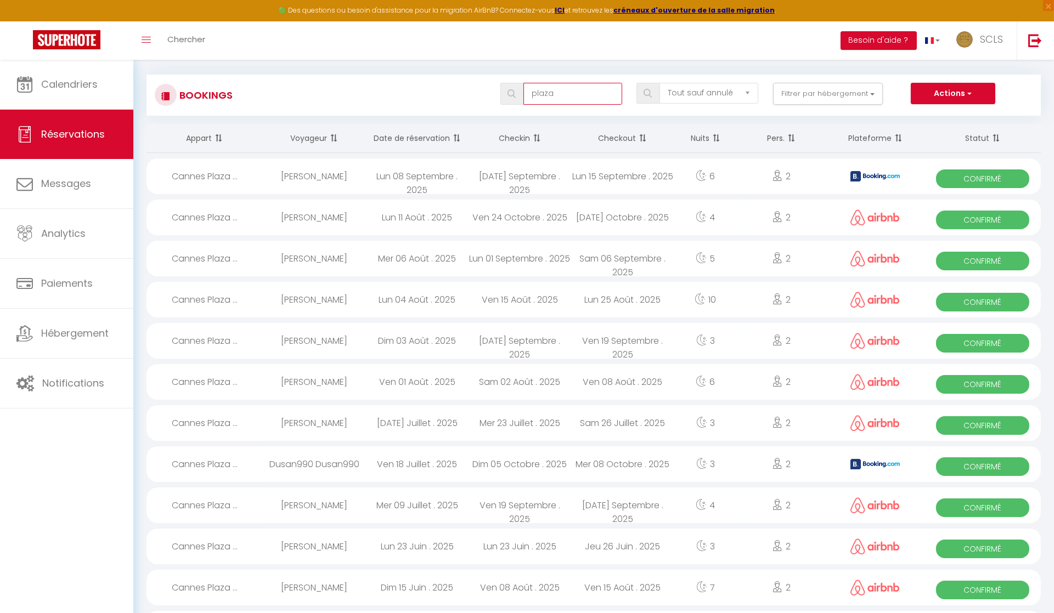
drag, startPoint x: 555, startPoint y: 87, endPoint x: 512, endPoint y: 86, distance: 42.8
click at [511, 86] on div "plaza" at bounding box center [561, 94] width 122 height 22
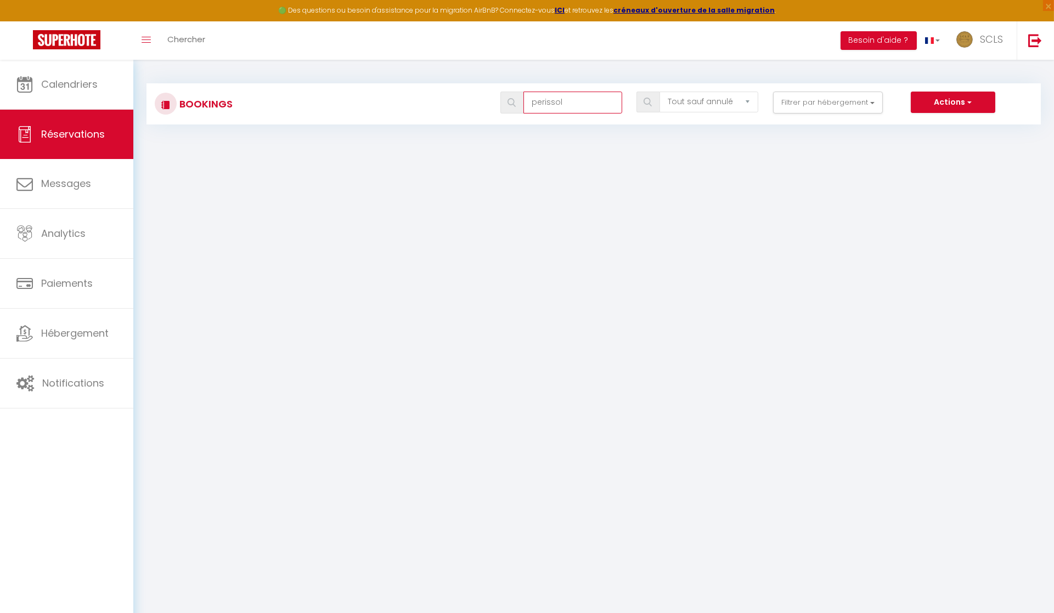
click at [547, 101] on input "perissol" at bounding box center [572, 103] width 99 height 22
type input "perrissol"
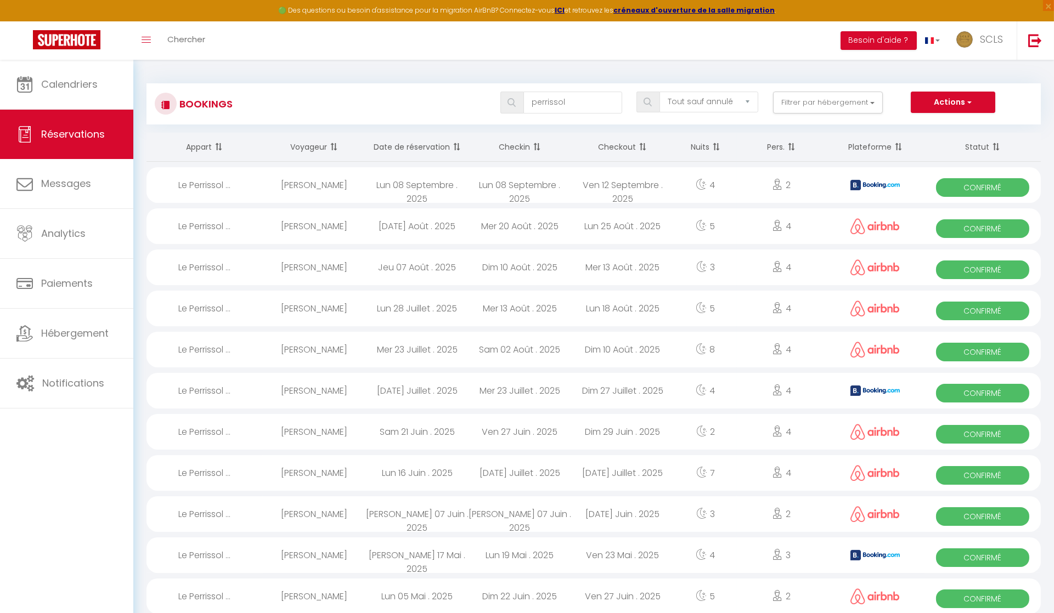
click at [654, 102] on span at bounding box center [647, 102] width 23 height 21
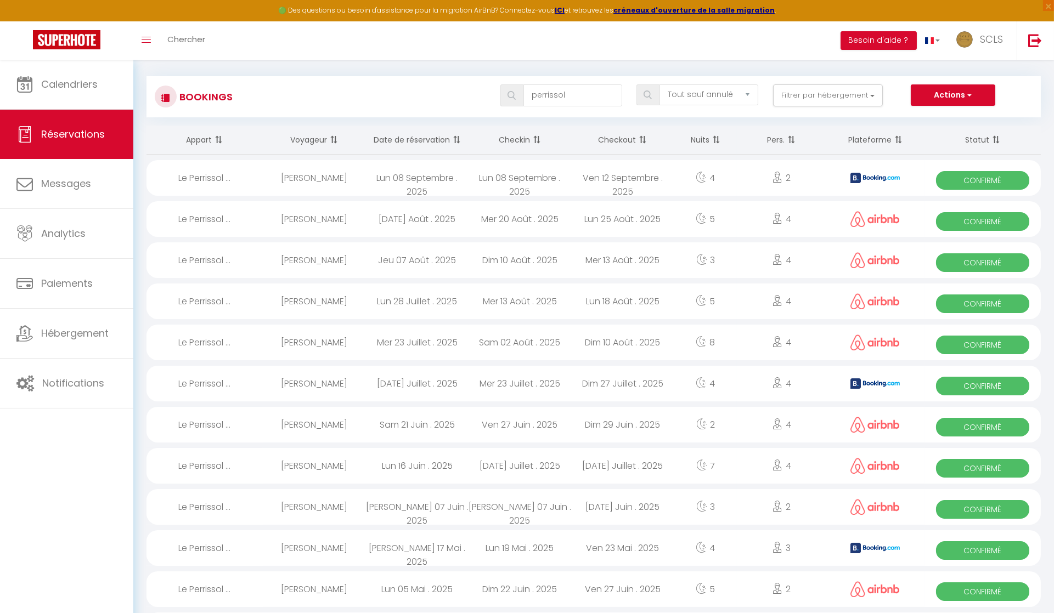
scroll to position [8, 0]
click at [973, 179] on span "Confirmé" at bounding box center [982, 180] width 93 height 19
select select "OK"
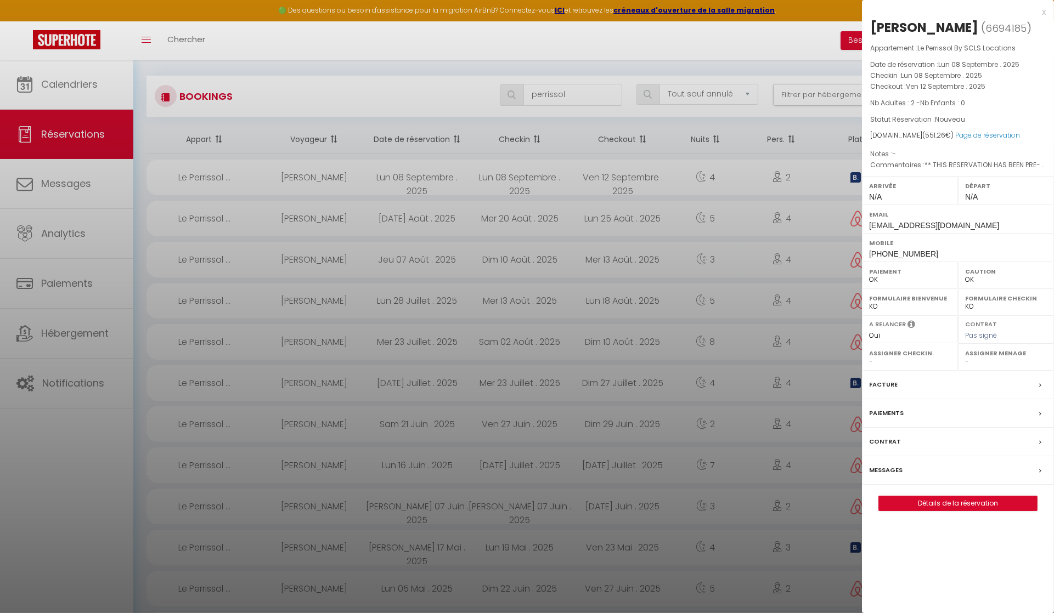
click at [869, 25] on div "[PERSON_NAME] ( 6694185 ) Appartement : [GEOGRAPHIC_DATA] By SCLS Locations Dat…" at bounding box center [958, 265] width 192 height 493
click at [897, 27] on div "[PERSON_NAME]" at bounding box center [924, 28] width 108 height 18
click at [931, 24] on div "[PERSON_NAME]" at bounding box center [924, 28] width 108 height 18
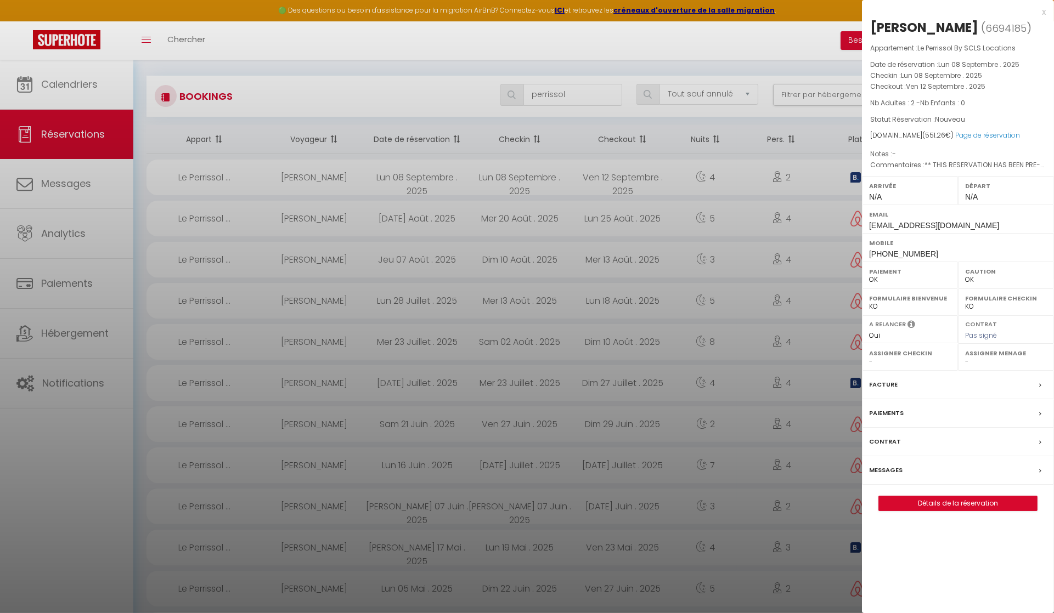
click at [931, 24] on div "[PERSON_NAME]" at bounding box center [924, 28] width 108 height 18
drag, startPoint x: 868, startPoint y: 266, endPoint x: 934, endPoint y: 268, distance: 66.4
click at [941, 262] on div "Mobile [PHONE_NUMBER]" at bounding box center [958, 247] width 192 height 29
click at [566, 91] on div at bounding box center [527, 306] width 1054 height 613
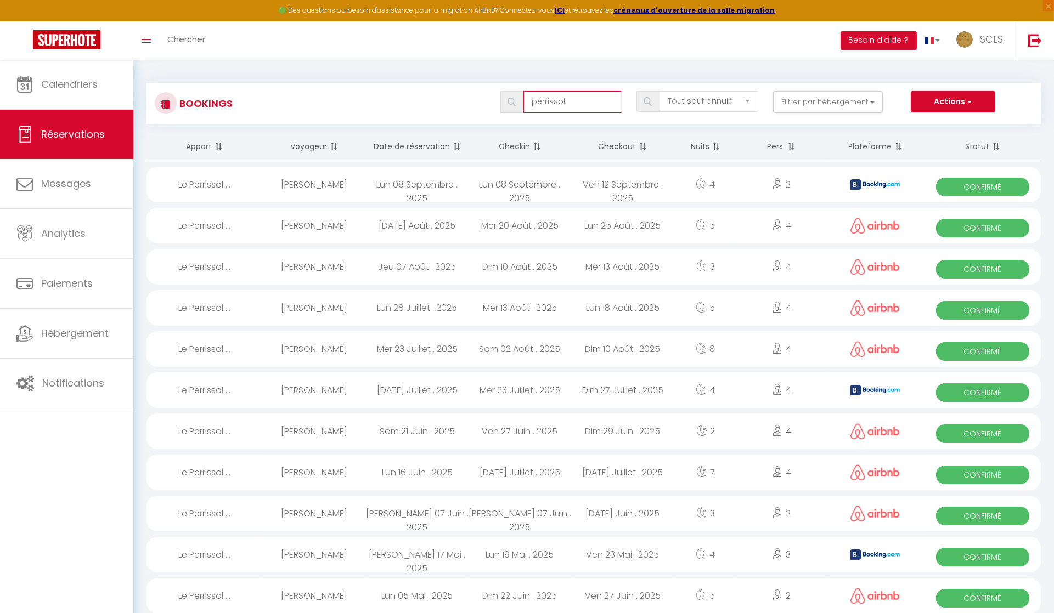
drag, startPoint x: 568, startPoint y: 93, endPoint x: 577, endPoint y: 98, distance: 9.8
click at [577, 98] on input "perrissol" at bounding box center [572, 102] width 99 height 22
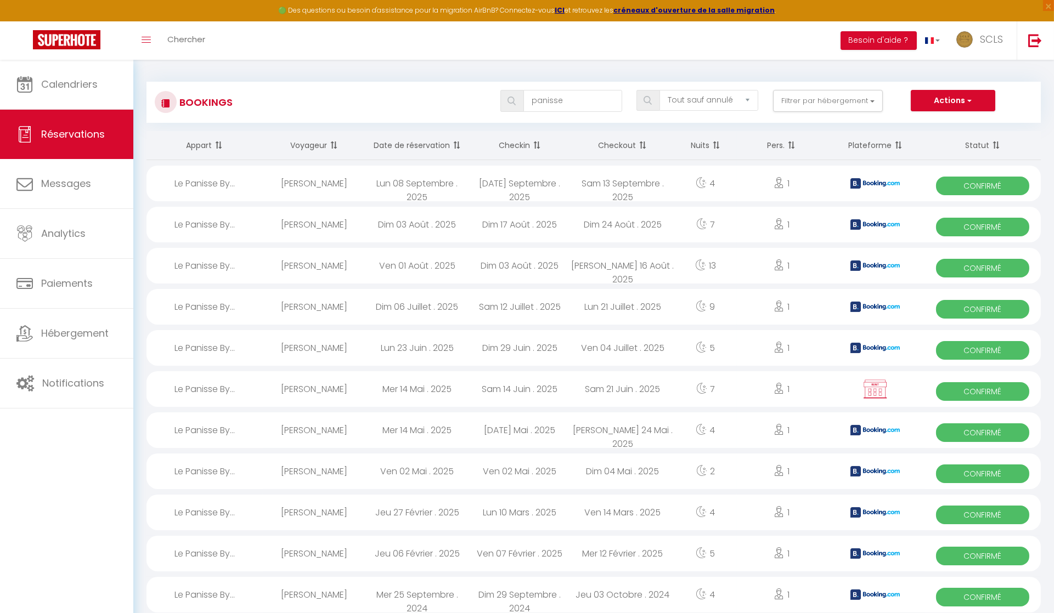
click at [649, 99] on img at bounding box center [647, 100] width 8 height 9
click at [995, 184] on span "Confirmé" at bounding box center [982, 186] width 93 height 19
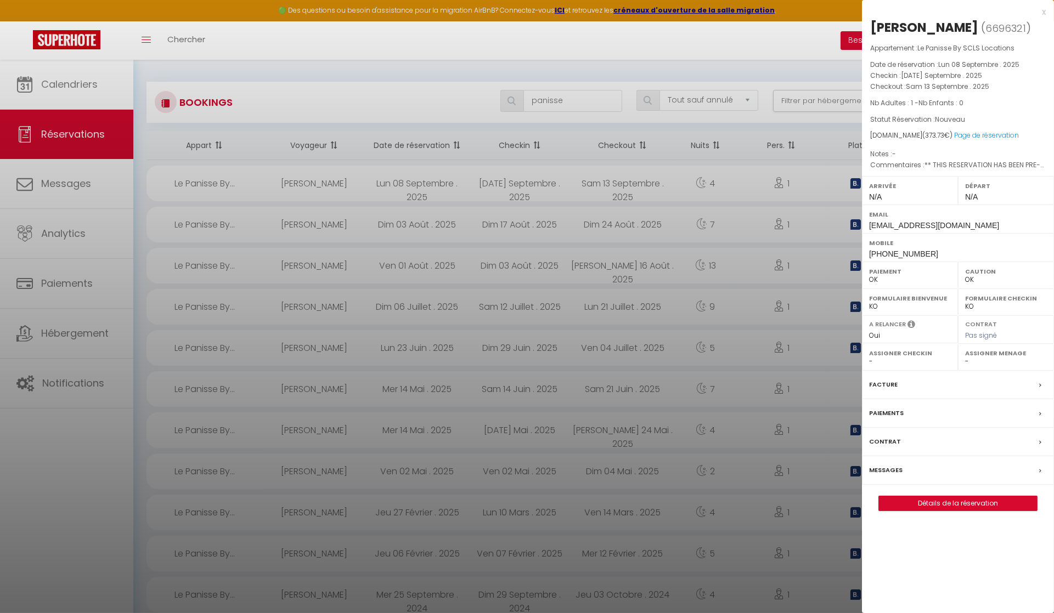
click at [897, 29] on div "[PERSON_NAME]" at bounding box center [924, 28] width 108 height 18
click at [954, 25] on div "[PERSON_NAME]" at bounding box center [924, 28] width 108 height 18
click at [953, 25] on div "[PERSON_NAME]" at bounding box center [924, 28] width 108 height 18
drag, startPoint x: 923, startPoint y: 268, endPoint x: 869, endPoint y: 268, distance: 54.3
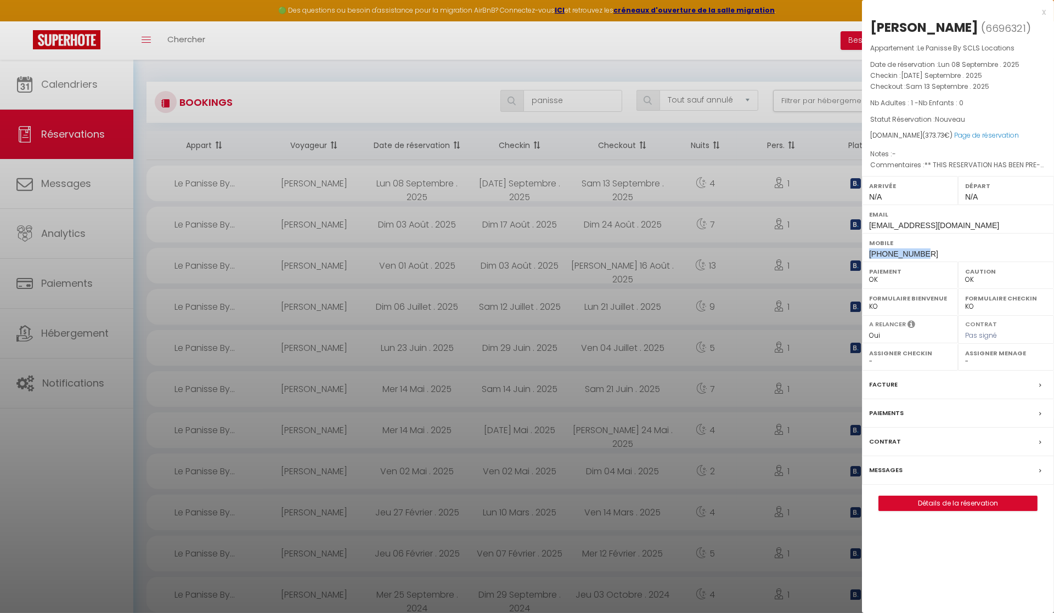
click at [868, 262] on div "Mobile [PHONE_NUMBER]" at bounding box center [958, 247] width 192 height 29
click at [568, 99] on div at bounding box center [527, 306] width 1054 height 613
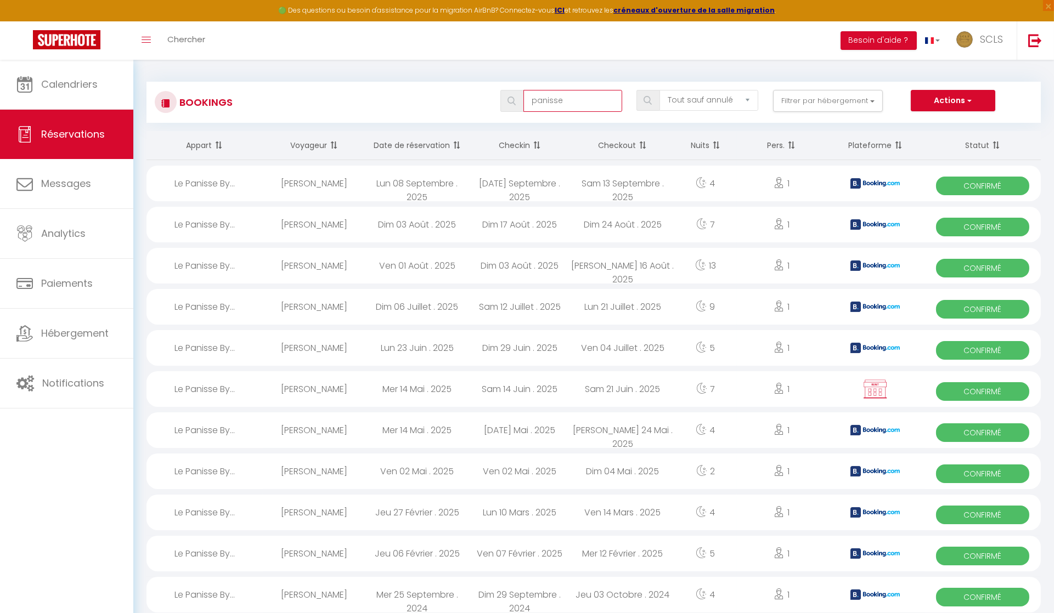
drag, startPoint x: 563, startPoint y: 102, endPoint x: 506, endPoint y: 97, distance: 57.3
click at [506, 97] on div "panisse" at bounding box center [561, 101] width 122 height 22
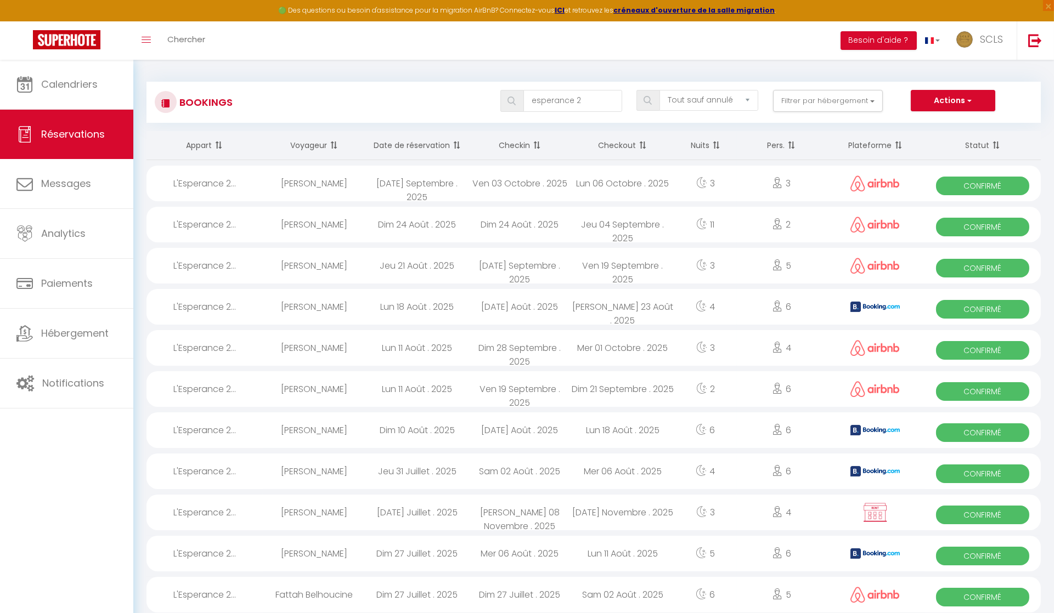
click at [983, 185] on span "Confirmé" at bounding box center [982, 186] width 93 height 19
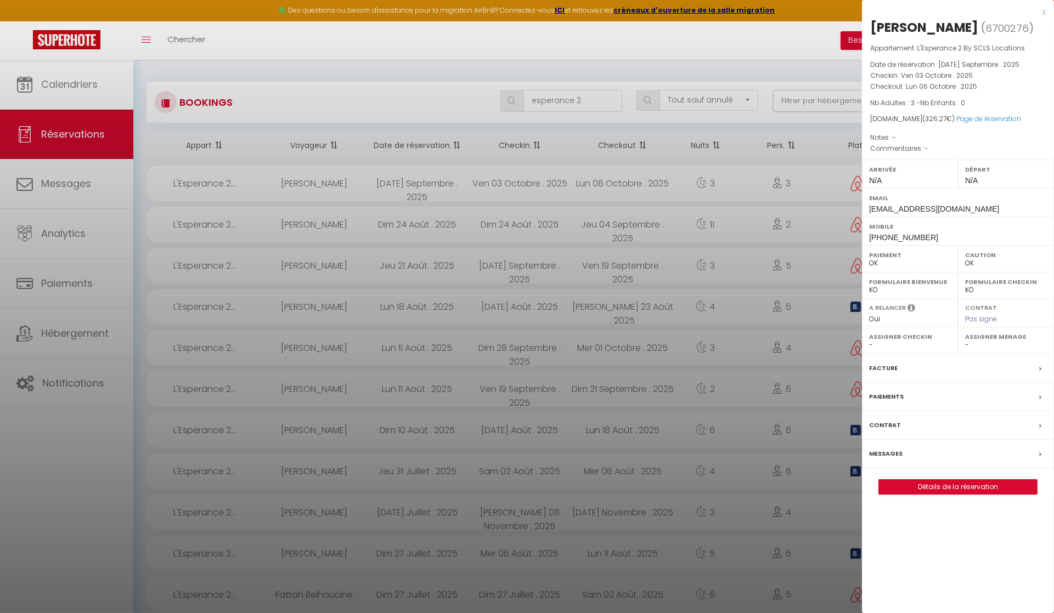
click at [889, 28] on div "[PERSON_NAME]" at bounding box center [924, 28] width 108 height 18
click at [889, 29] on div "[PERSON_NAME]" at bounding box center [924, 28] width 108 height 18
click at [930, 24] on div "[PERSON_NAME]" at bounding box center [924, 28] width 108 height 18
click at [930, 25] on div "[PERSON_NAME]" at bounding box center [924, 28] width 108 height 18
drag, startPoint x: 923, startPoint y: 235, endPoint x: 871, endPoint y: 236, distance: 51.6
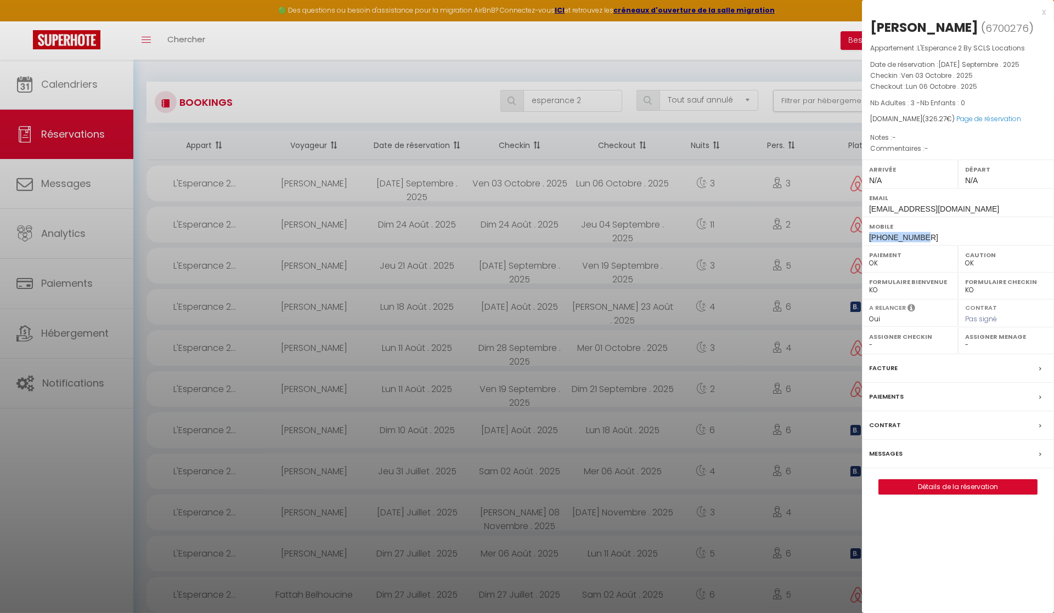
click at [868, 233] on div "Mobile [PHONE_NUMBER]" at bounding box center [958, 231] width 192 height 29
click at [584, 101] on div at bounding box center [527, 306] width 1054 height 613
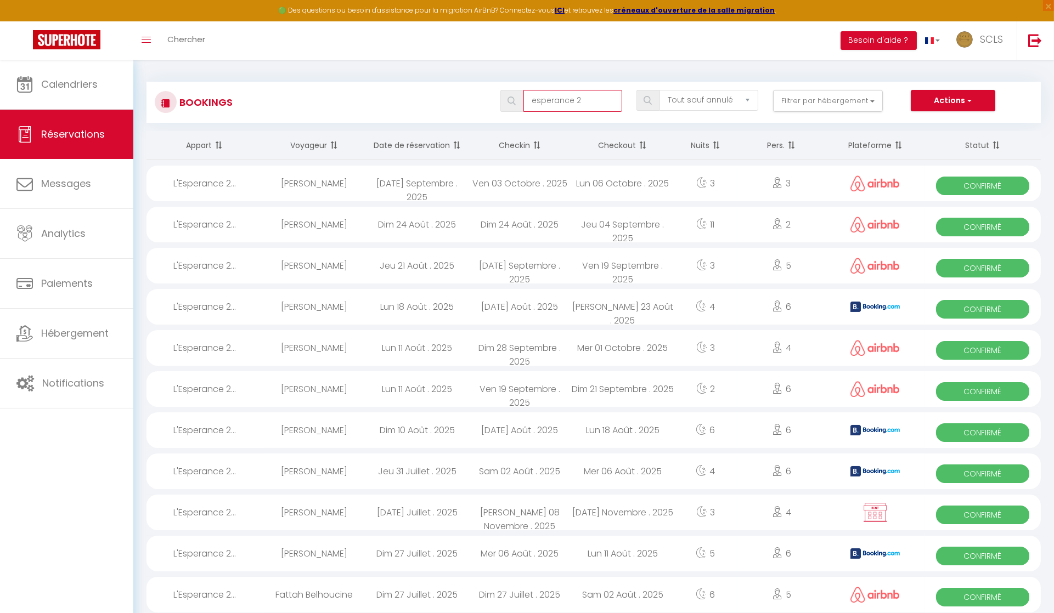
drag, startPoint x: 584, startPoint y: 101, endPoint x: 524, endPoint y: 94, distance: 60.8
click at [524, 94] on input "esperance 2" at bounding box center [572, 101] width 99 height 22
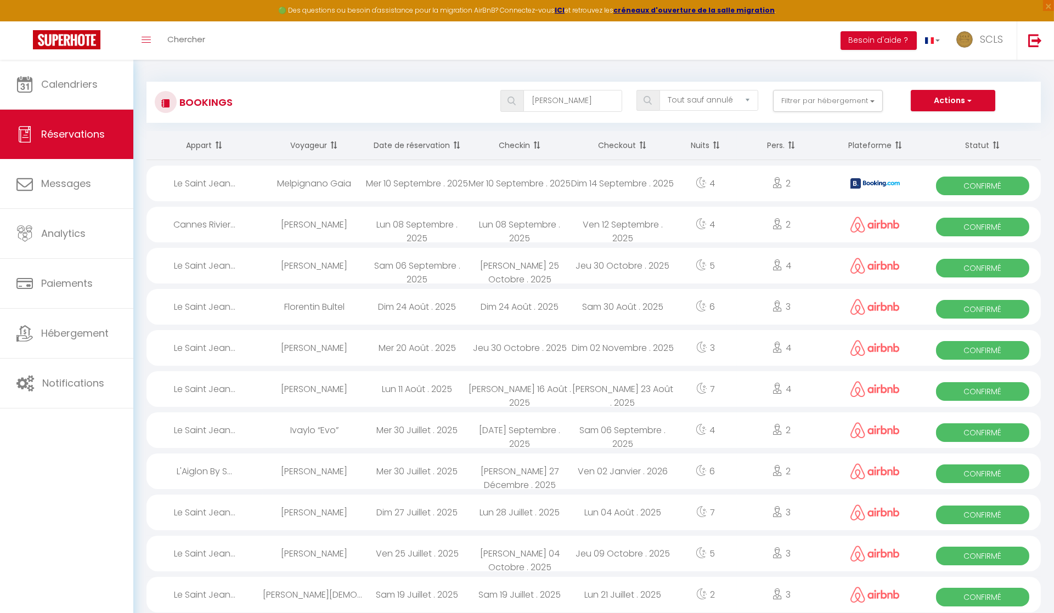
click at [979, 185] on span "Confirmé" at bounding box center [982, 186] width 93 height 19
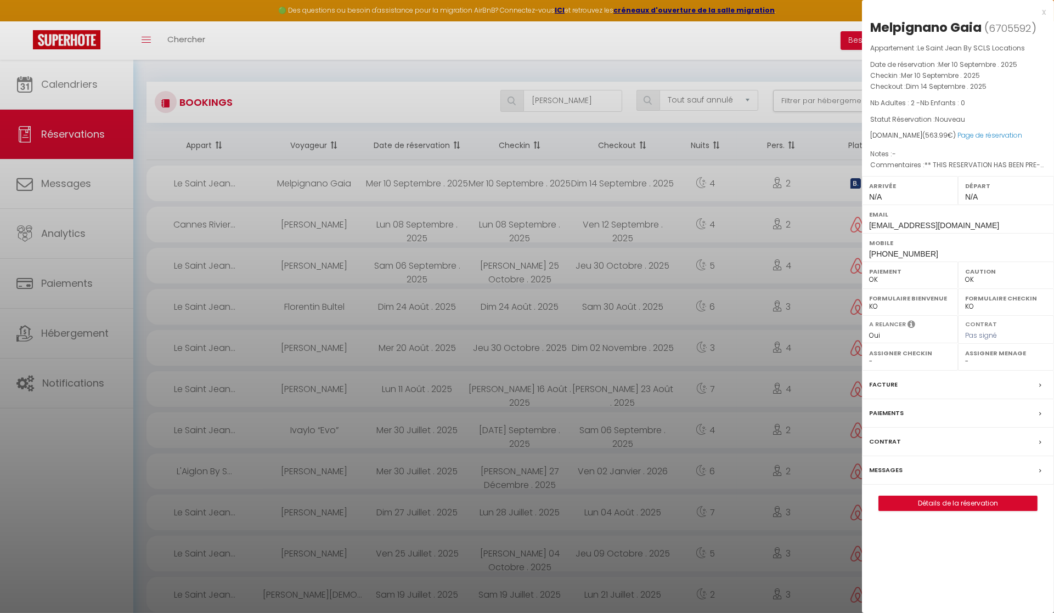
click at [959, 27] on div "Melpignano Gaia" at bounding box center [925, 28] width 111 height 18
click at [908, 27] on div "Melpignano Gaia" at bounding box center [925, 28] width 111 height 18
drag, startPoint x: 866, startPoint y: 251, endPoint x: 937, endPoint y: 251, distance: 70.8
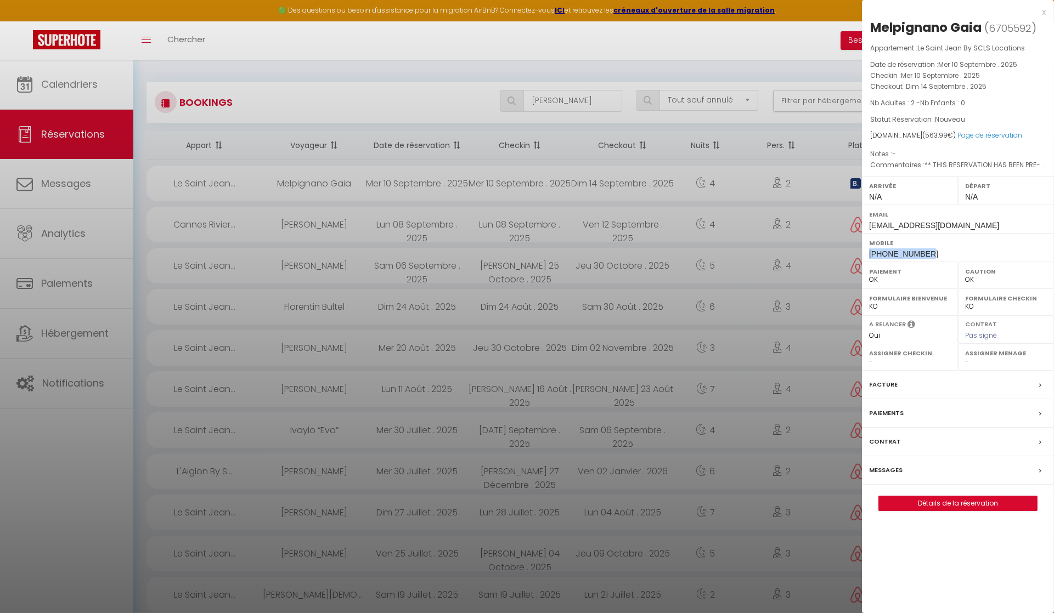
click at [937, 251] on div "Mobile [PHONE_NUMBER]" at bounding box center [958, 247] width 192 height 29
click at [556, 100] on div at bounding box center [527, 306] width 1054 height 613
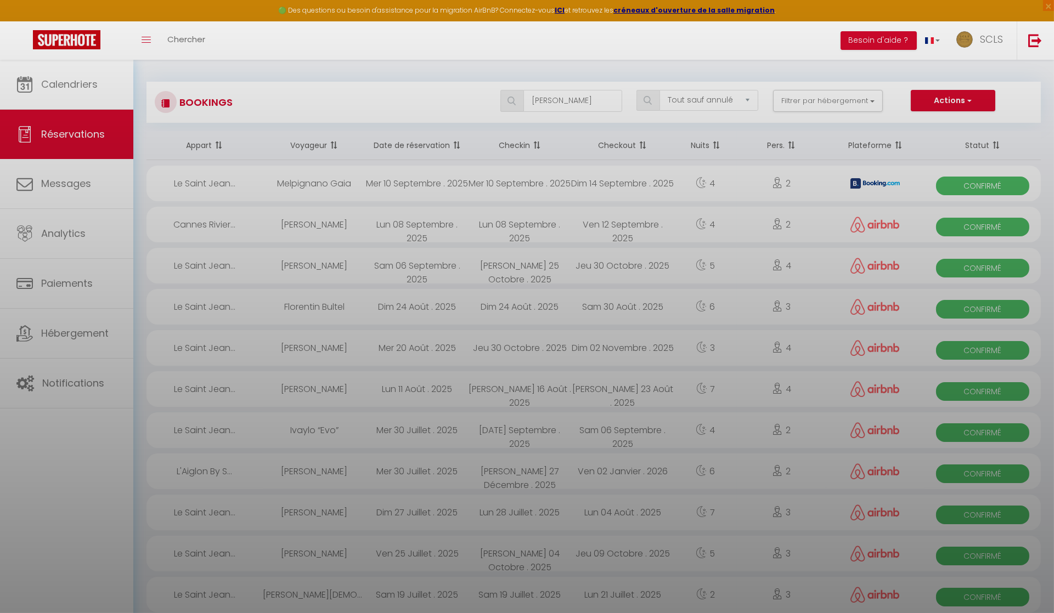
click at [556, 100] on div at bounding box center [527, 306] width 1054 height 613
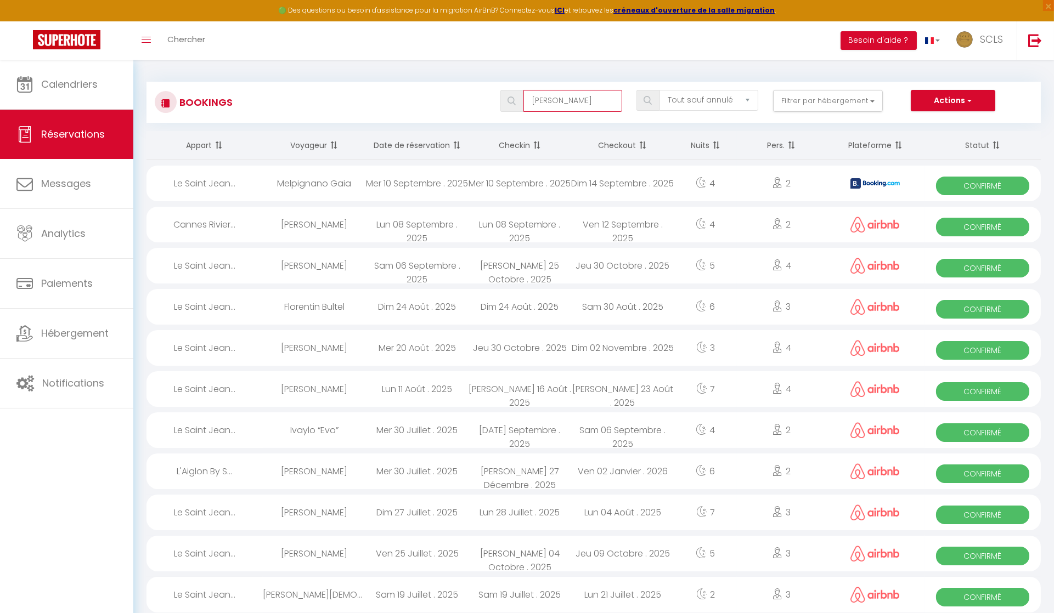
drag, startPoint x: 553, startPoint y: 101, endPoint x: 516, endPoint y: 97, distance: 37.6
click at [515, 98] on div "[PERSON_NAME]" at bounding box center [561, 101] width 122 height 22
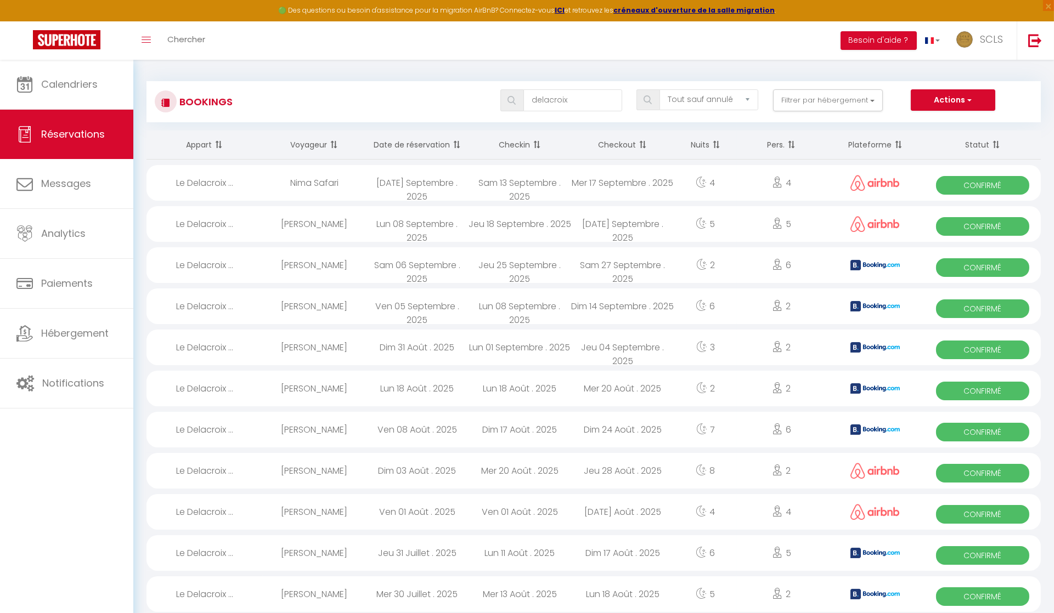
click at [651, 103] on img at bounding box center [647, 99] width 8 height 9
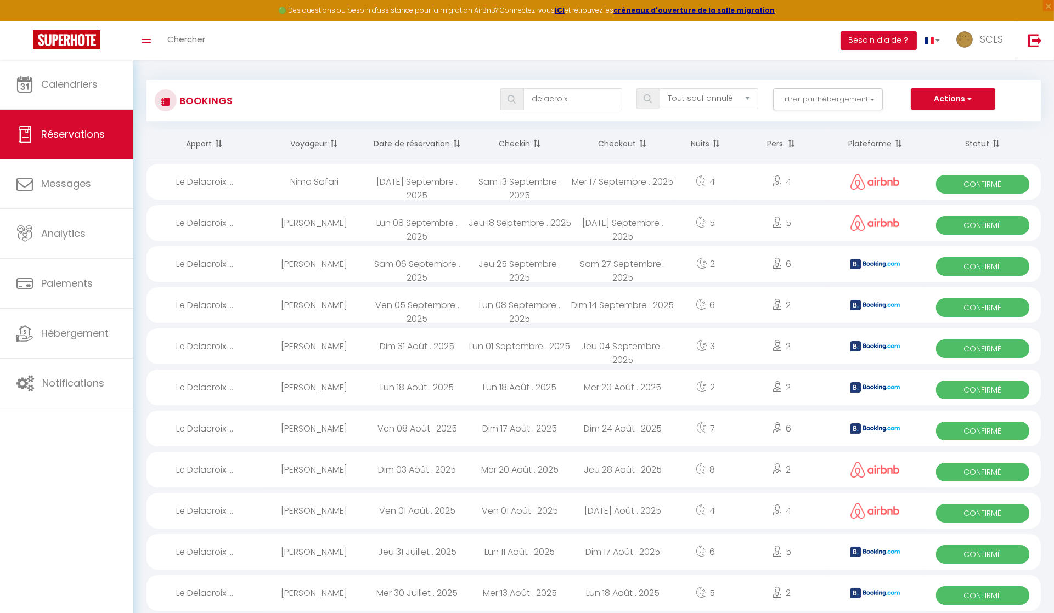
scroll to position [0, 0]
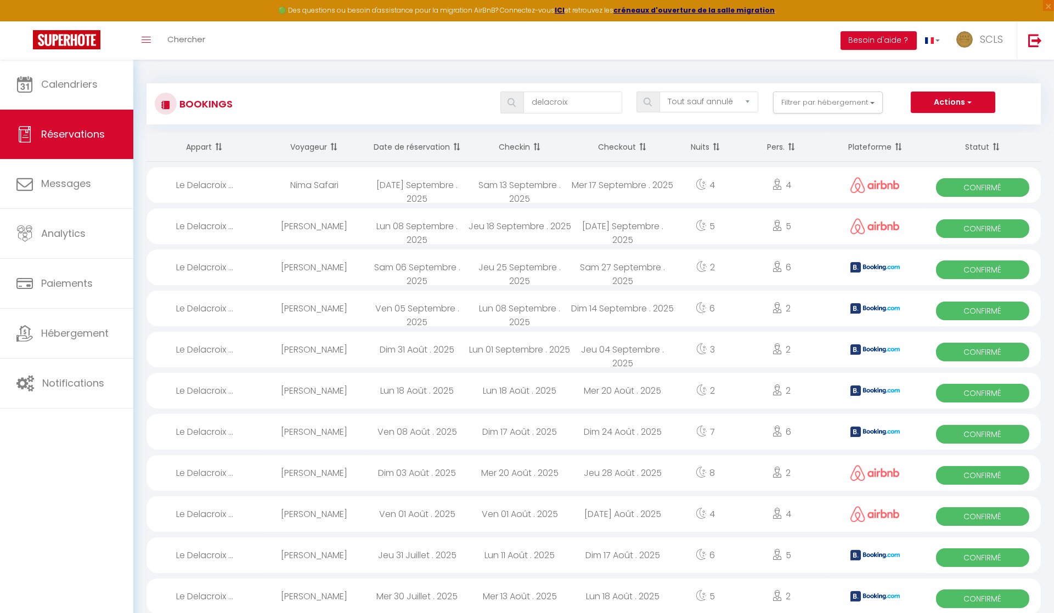
click at [989, 181] on span "Confirmé" at bounding box center [982, 187] width 93 height 19
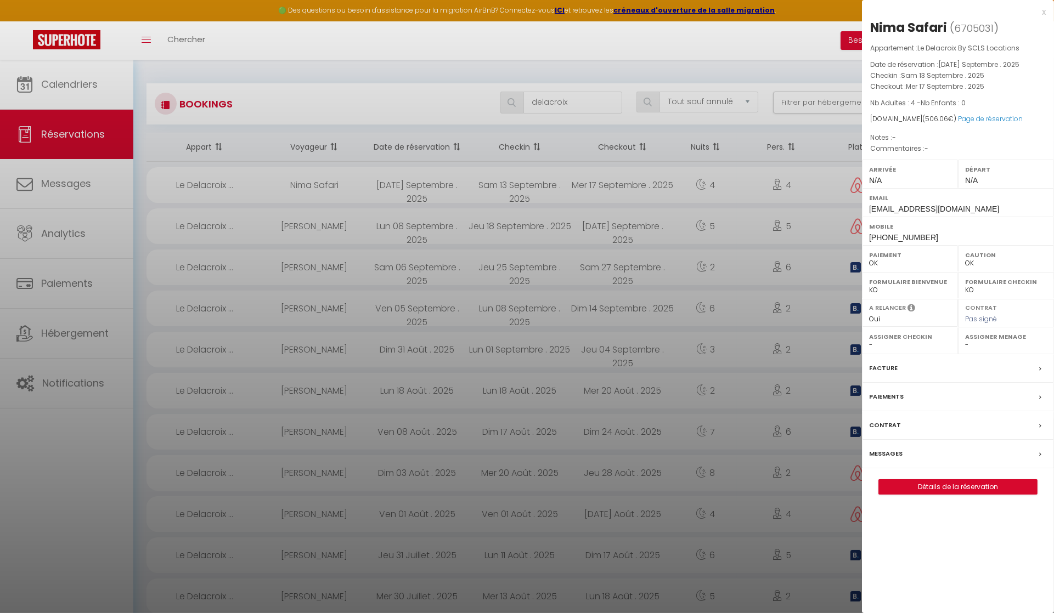
click at [879, 29] on div "Nima Safari" at bounding box center [908, 28] width 77 height 18
click at [897, 29] on div "Nima Safari" at bounding box center [908, 28] width 77 height 18
click at [873, 26] on div "Nima Safari" at bounding box center [908, 28] width 77 height 18
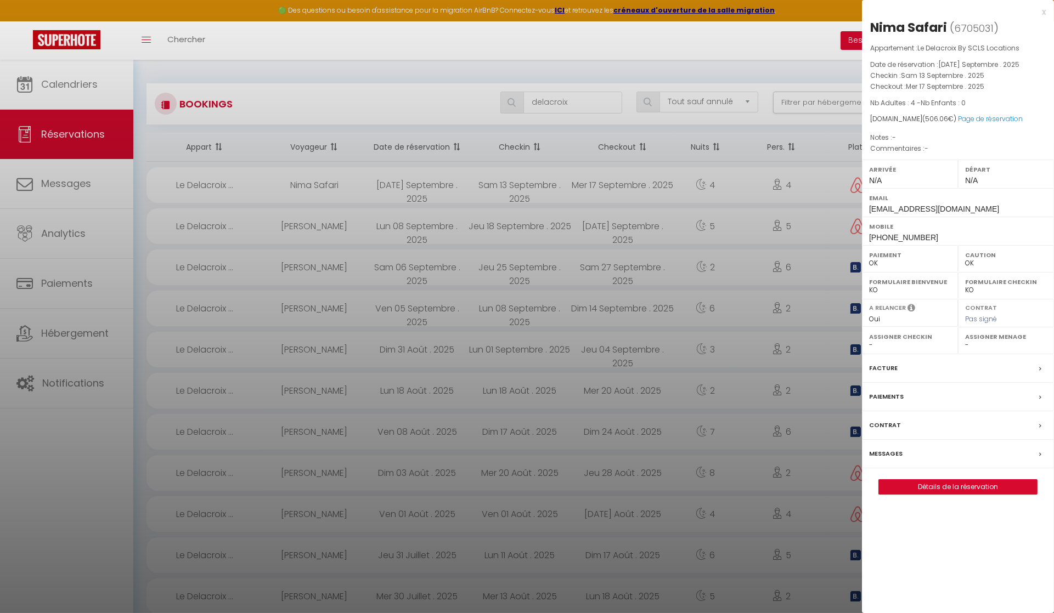
click at [932, 27] on div "Nima Safari" at bounding box center [908, 28] width 77 height 18
drag, startPoint x: 866, startPoint y: 235, endPoint x: 940, endPoint y: 235, distance: 74.1
click at [942, 234] on div "Mobile [PHONE_NUMBER]" at bounding box center [958, 231] width 192 height 29
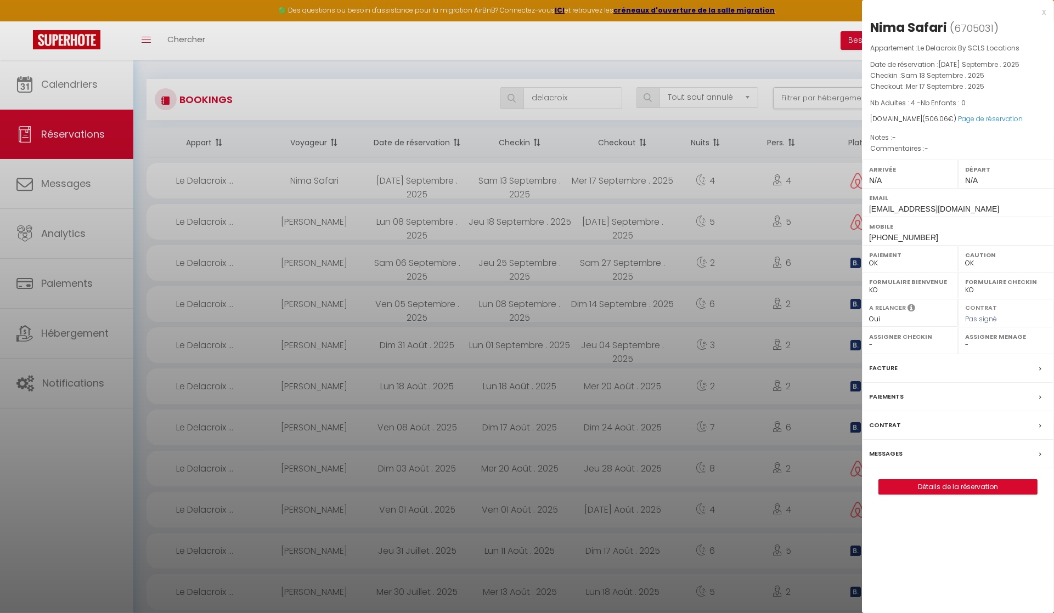
click at [574, 99] on div at bounding box center [527, 306] width 1054 height 613
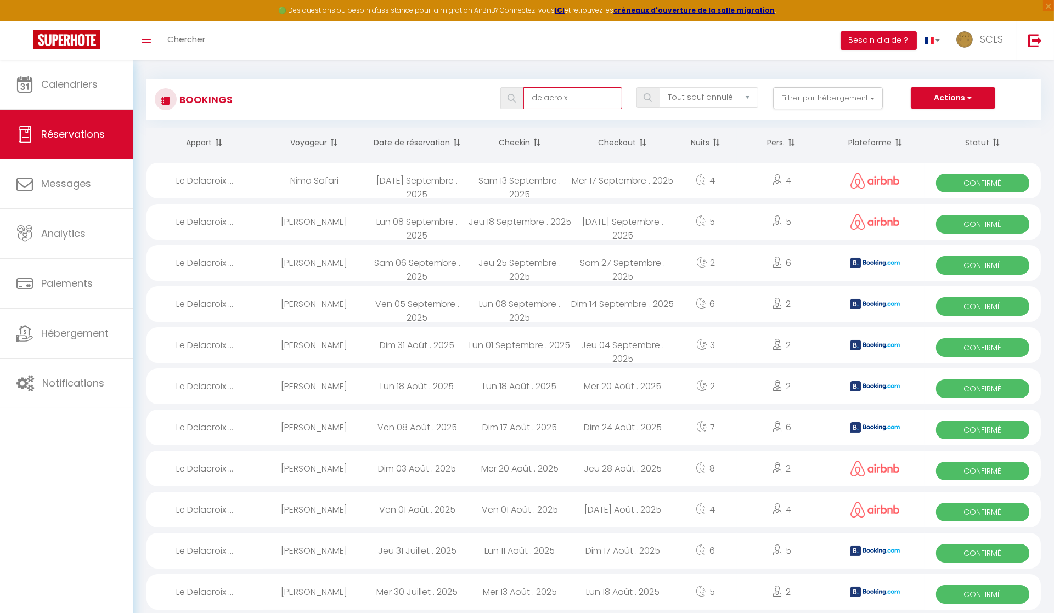
click at [574, 99] on input "delacroix" at bounding box center [572, 98] width 99 height 22
drag, startPoint x: 574, startPoint y: 99, endPoint x: 541, endPoint y: 99, distance: 32.9
click at [541, 99] on input "delacroix" at bounding box center [572, 98] width 99 height 22
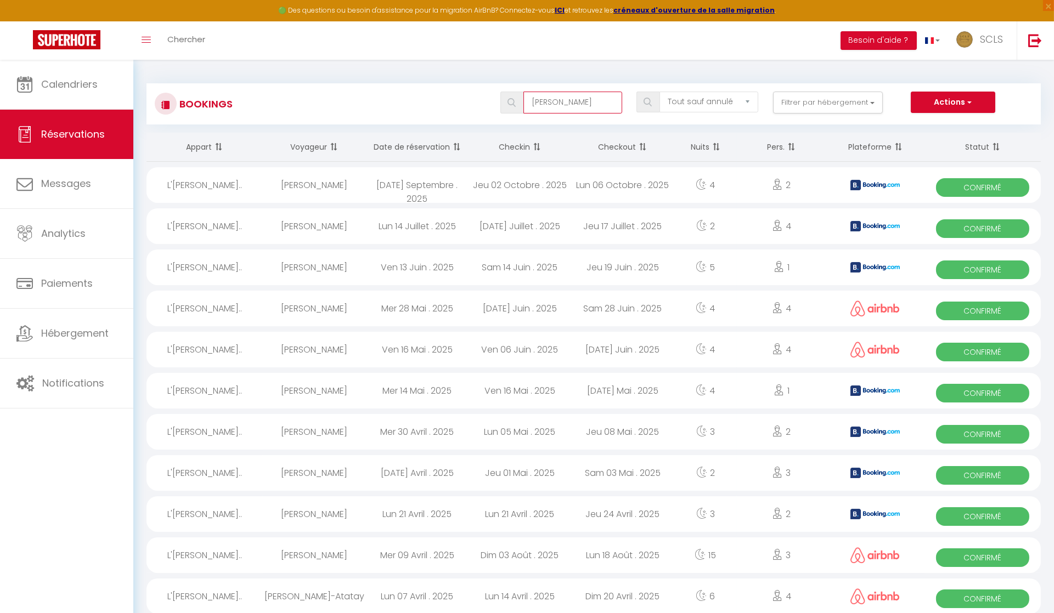
scroll to position [0, 0]
click at [648, 98] on img at bounding box center [647, 102] width 8 height 9
click at [650, 101] on img at bounding box center [647, 102] width 8 height 9
click at [990, 186] on span "Confirmé" at bounding box center [982, 187] width 93 height 19
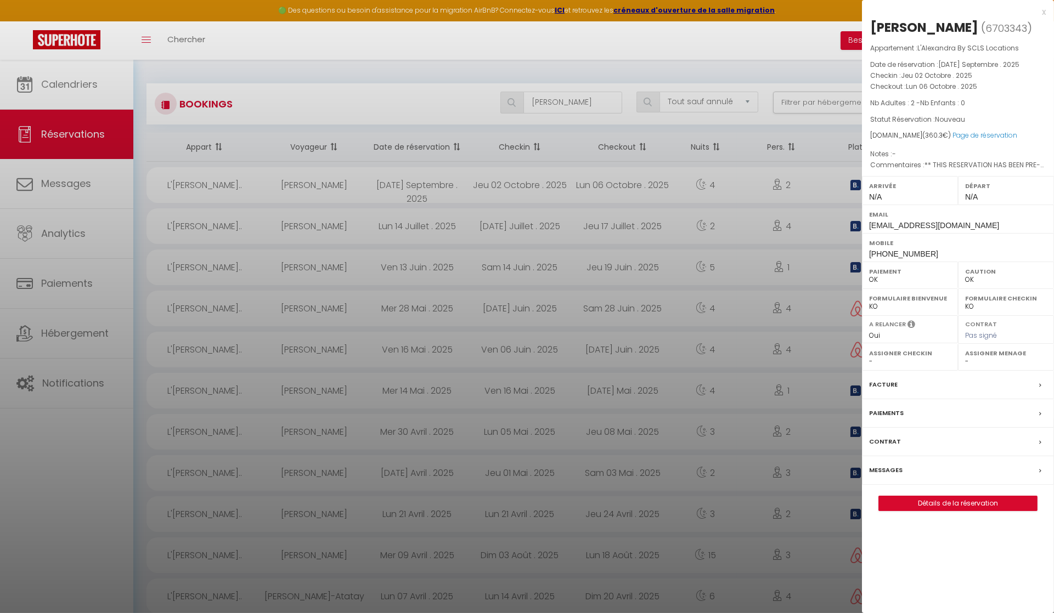
click at [887, 27] on div "[PERSON_NAME]" at bounding box center [924, 28] width 108 height 18
click at [869, 26] on div "[PERSON_NAME] ( 6703343 ) Appartement : L'Alexandra By SCLS Locations Date de r…" at bounding box center [958, 265] width 192 height 493
click at [938, 25] on div "[PERSON_NAME]" at bounding box center [924, 28] width 108 height 18
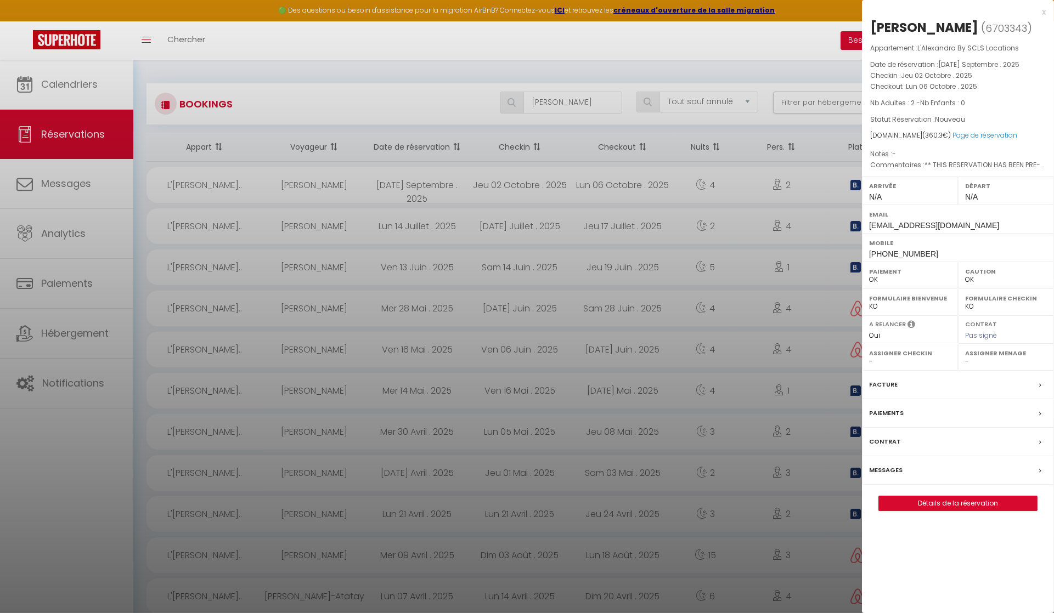
click at [868, 251] on div "Mobile [PHONE_NUMBER]" at bounding box center [958, 247] width 192 height 29
drag, startPoint x: 867, startPoint y: 252, endPoint x: 931, endPoint y: 251, distance: 63.6
click at [932, 250] on div "Mobile [PHONE_NUMBER]" at bounding box center [958, 247] width 192 height 29
click at [578, 104] on div at bounding box center [527, 306] width 1054 height 613
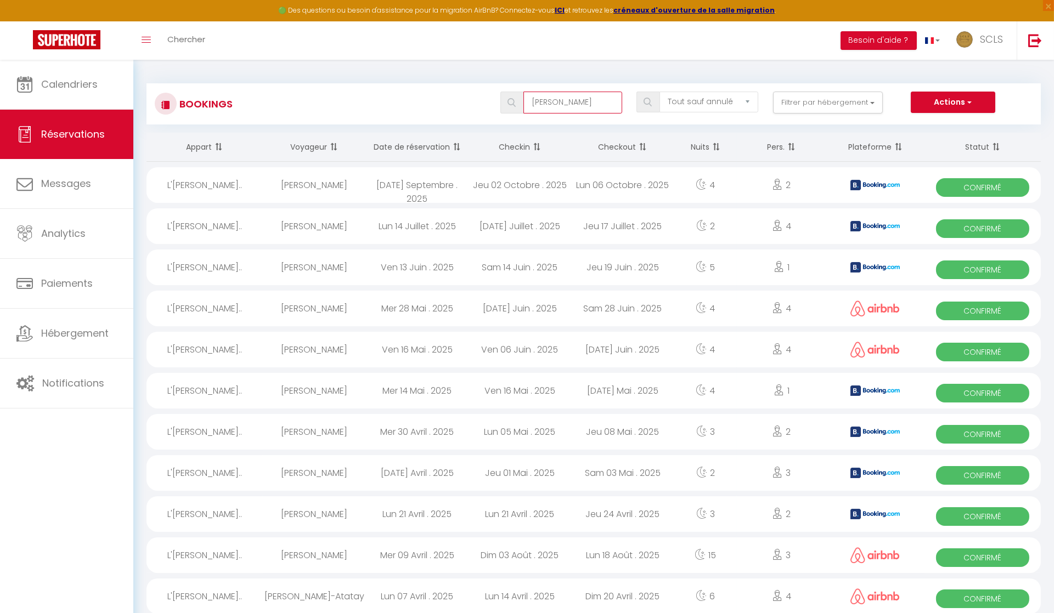
click at [571, 103] on input "[PERSON_NAME]" at bounding box center [572, 103] width 99 height 22
click at [570, 103] on input "[PERSON_NAME]" at bounding box center [572, 103] width 99 height 22
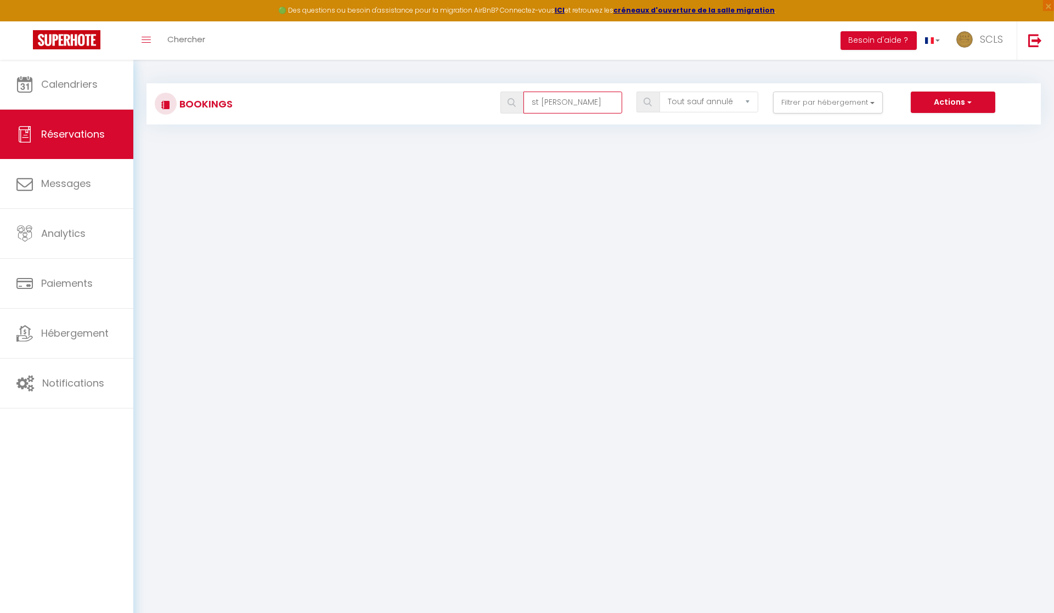
click at [538, 99] on input "st [PERSON_NAME]" at bounding box center [572, 103] width 99 height 22
drag, startPoint x: 540, startPoint y: 103, endPoint x: 510, endPoint y: 98, distance: 30.6
click at [510, 97] on div "st [PERSON_NAME]" at bounding box center [561, 103] width 122 height 22
type input "victor"
click at [646, 105] on img at bounding box center [647, 102] width 8 height 9
